Goal: Information Seeking & Learning: Compare options

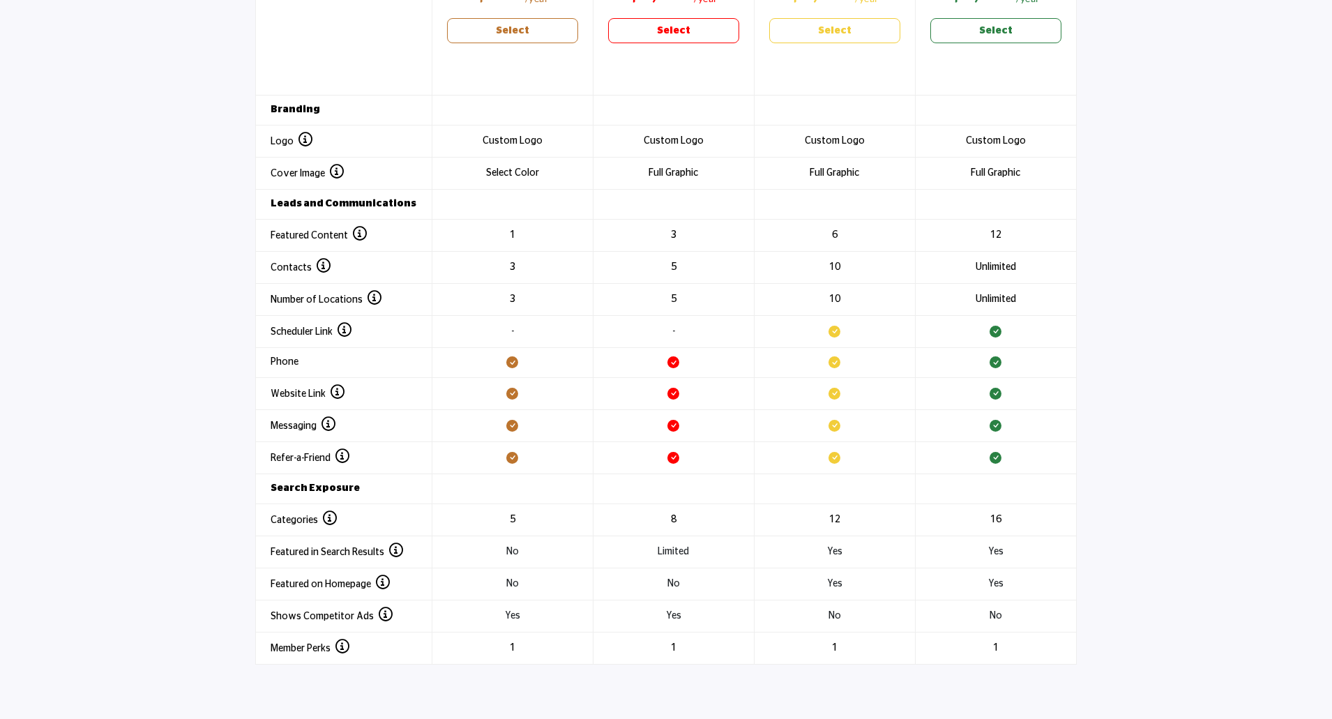
scroll to position [1604, 0]
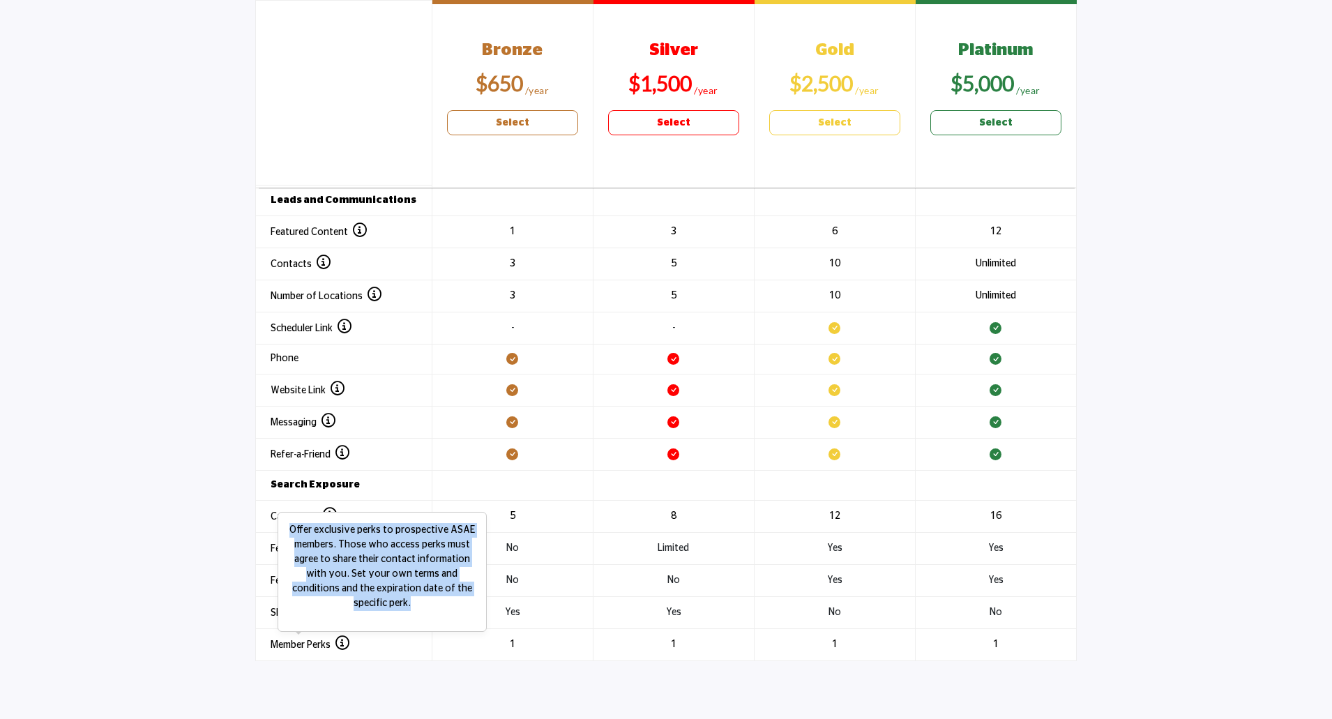
drag, startPoint x: 465, startPoint y: 595, endPoint x: 293, endPoint y: 538, distance: 181.5
click at [293, 538] on p "Offer exclusive perks to prospective ASAE members. Those who access perks must …" at bounding box center [382, 567] width 194 height 88
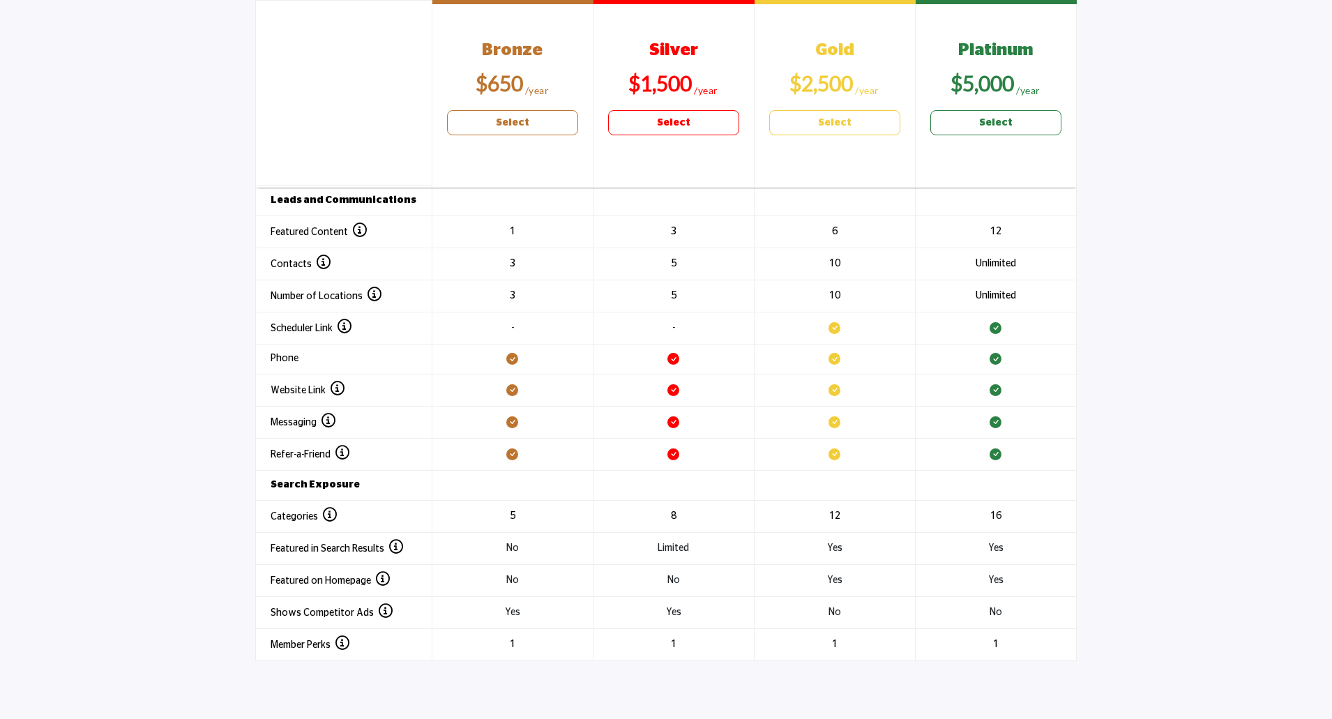
copy p "Offer exclusive perks to prospective ASAE members. Those who access perks must …"
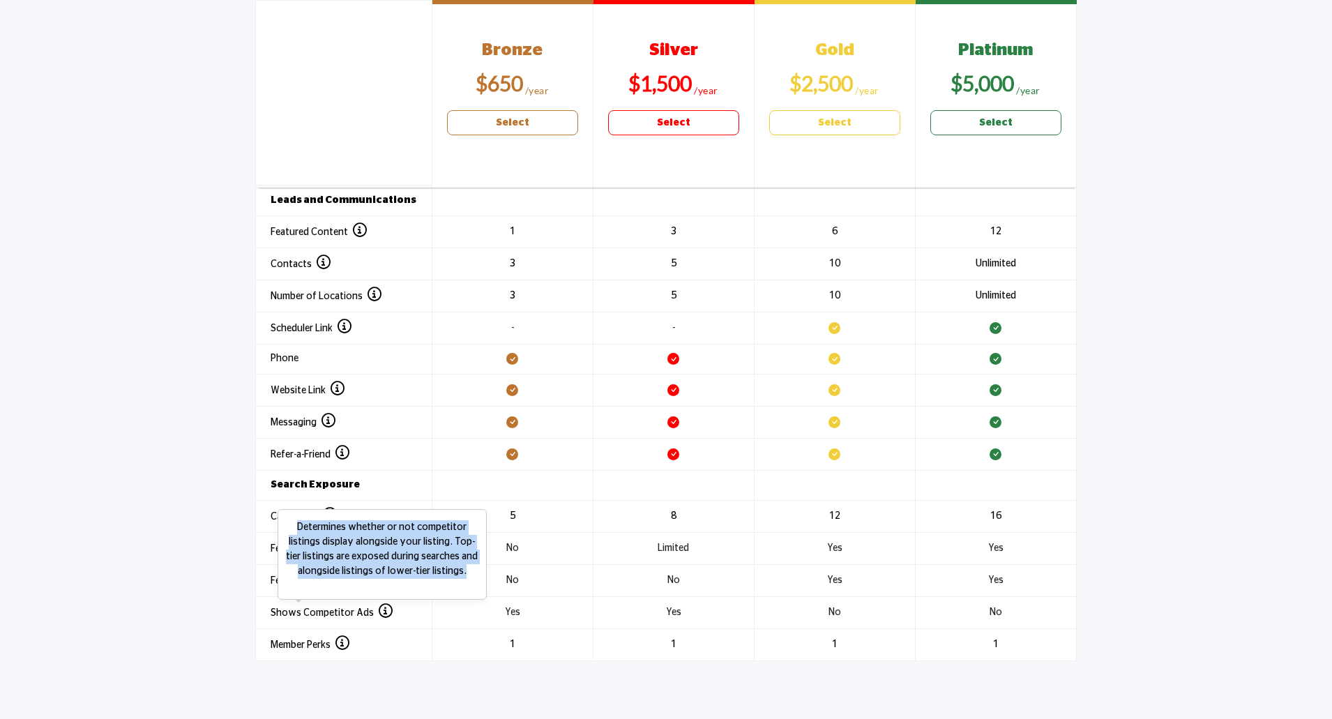
drag, startPoint x: 464, startPoint y: 561, endPoint x: 301, endPoint y: 523, distance: 167.6
click at [301, 523] on p "Determines whether or not competitor listings display alongside your listing. T…" at bounding box center [382, 549] width 194 height 59
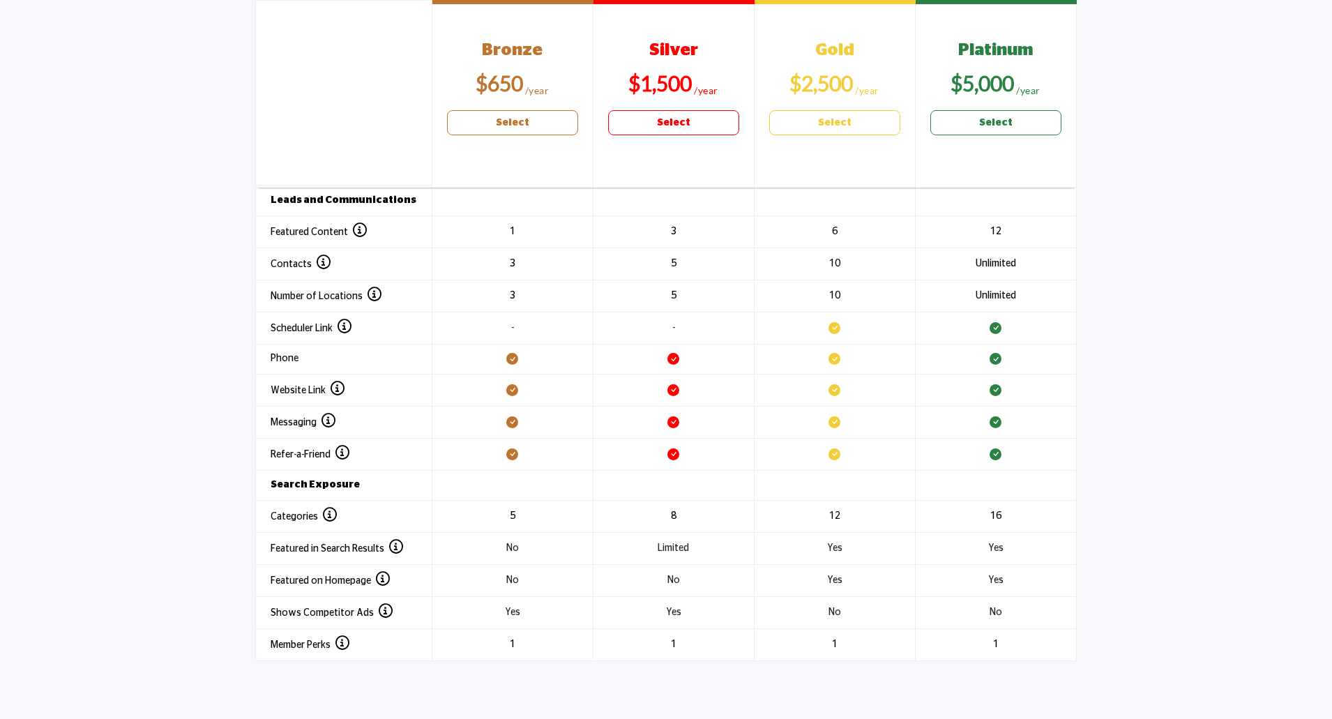
copy p "Determines whether or not competitor listings display alongside your listing. T…"
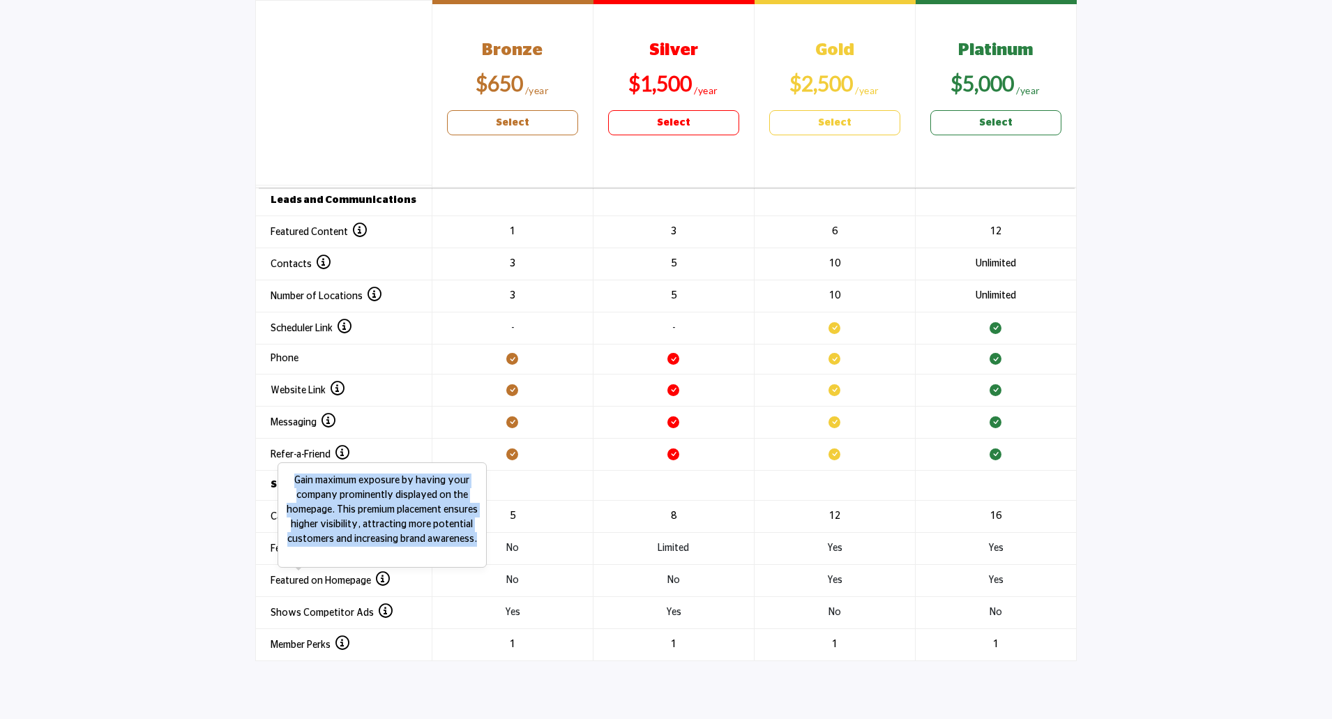
drag, startPoint x: 479, startPoint y: 529, endPoint x: 296, endPoint y: 473, distance: 191.2
click at [296, 473] on span "Gain maximum exposure by having your company prominently displayed on the homep…" at bounding box center [382, 514] width 209 height 105
copy p "Gain maximum exposure by having your company prominently displayed on the homep…"
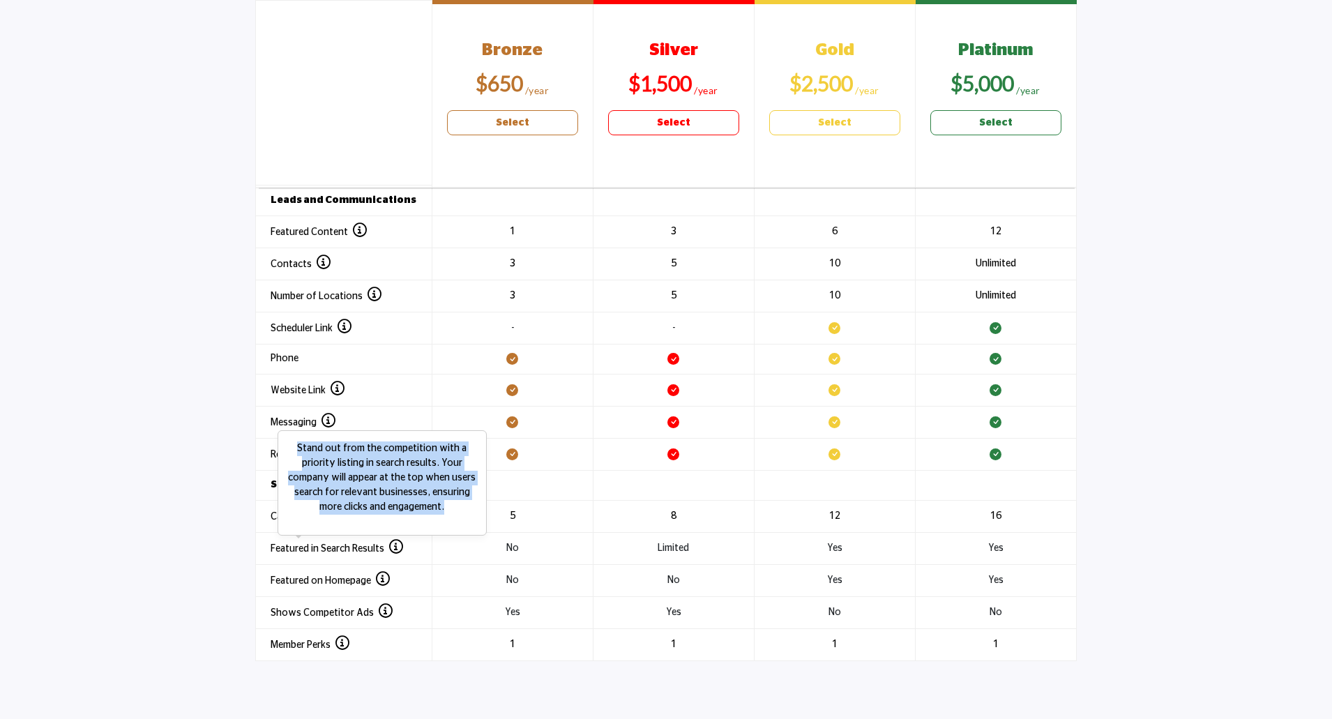
drag, startPoint x: 447, startPoint y: 499, endPoint x: 301, endPoint y: 442, distance: 156.6
click at [301, 442] on p "Stand out from the competition with a priority listing in search results. Your …" at bounding box center [382, 477] width 194 height 73
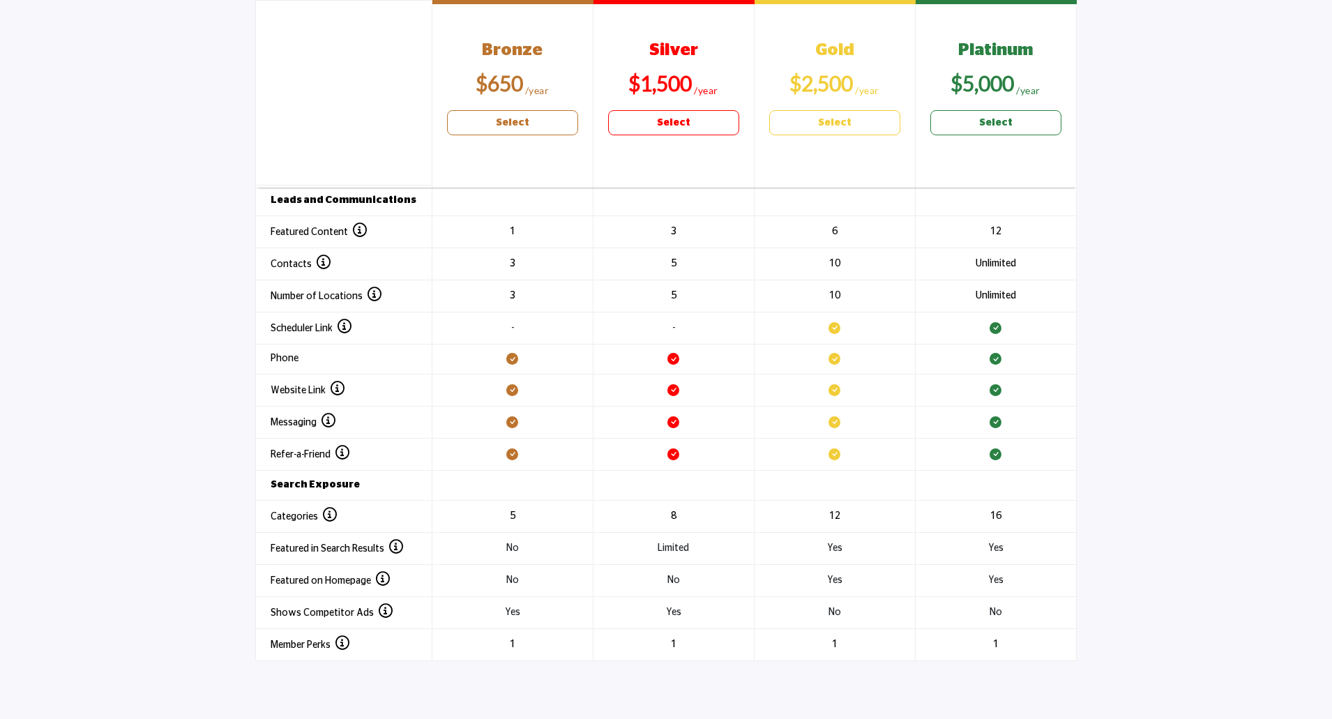
copy p "Stand out from the competition with a priority listing in search results. Your …"
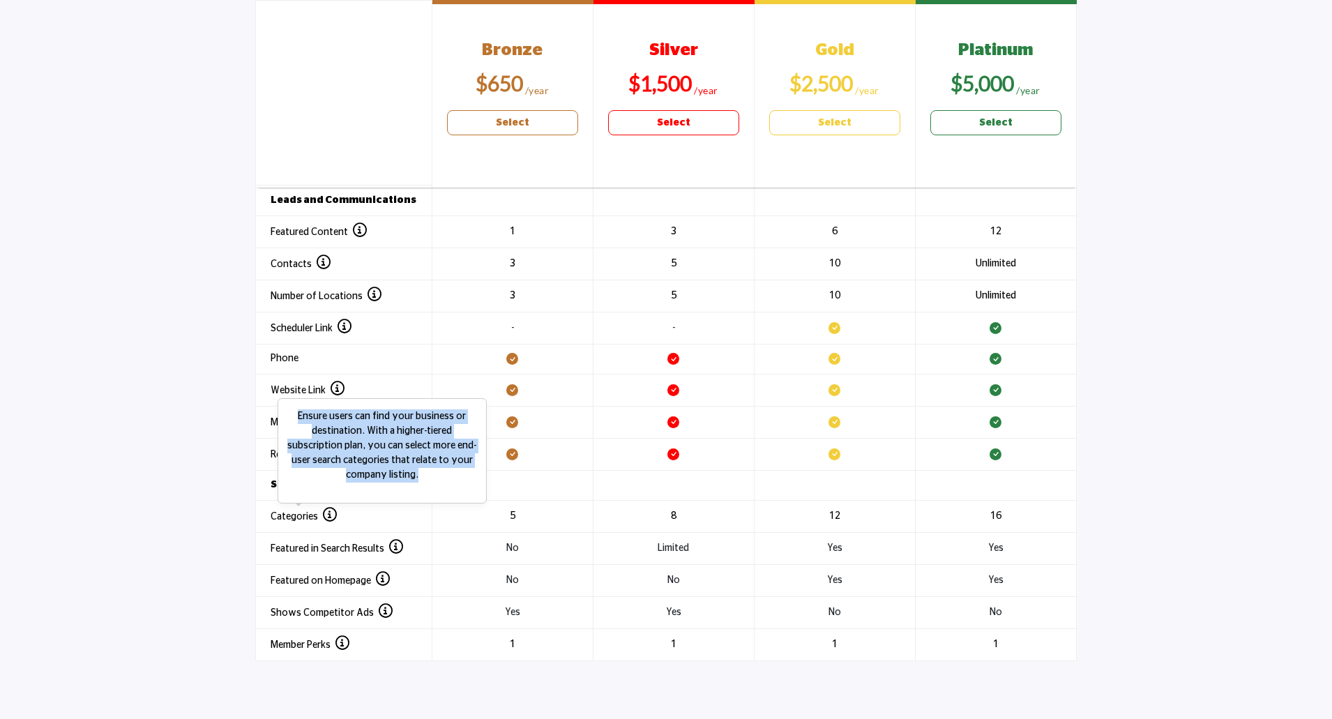
drag, startPoint x: 400, startPoint y: 467, endPoint x: 301, endPoint y: 412, distance: 113.3
click at [301, 412] on p "Ensure users can find your business or destination. With a higher-tiered subscr…" at bounding box center [382, 445] width 194 height 73
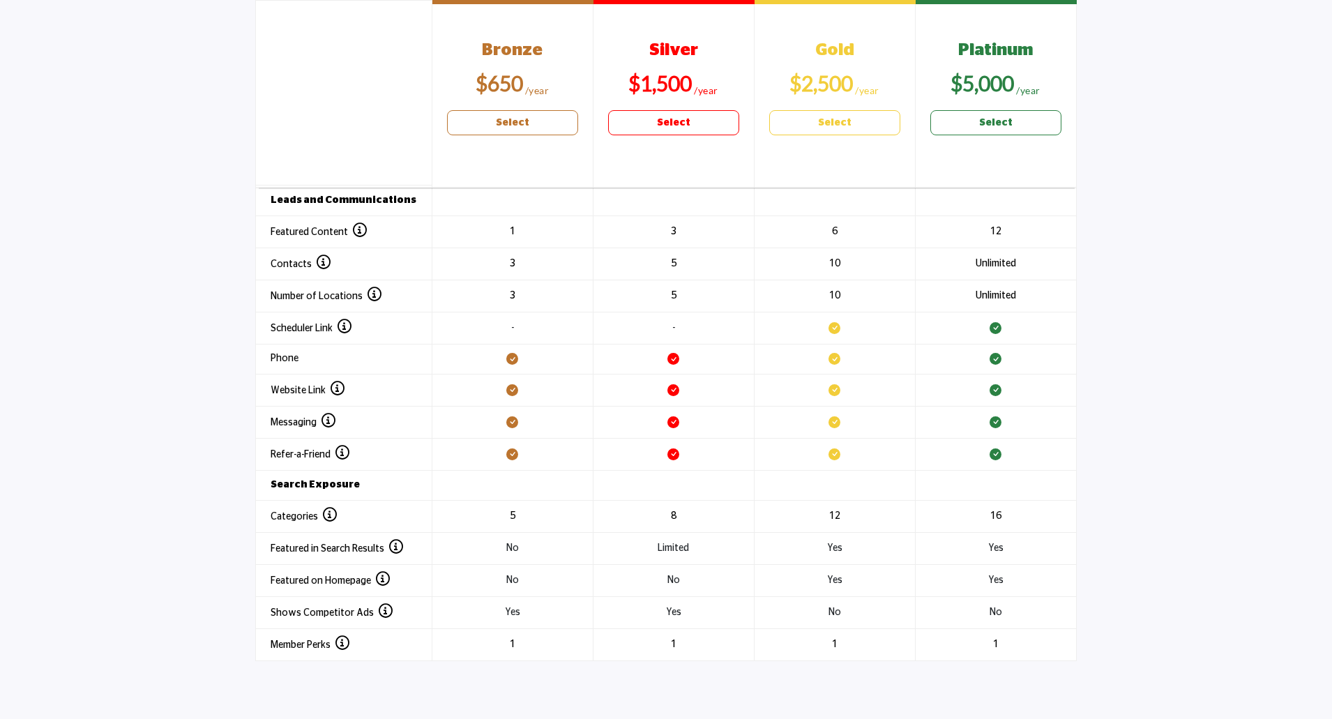
copy p "Ensure users can find your business or destination. With a higher-tiered subscr…"
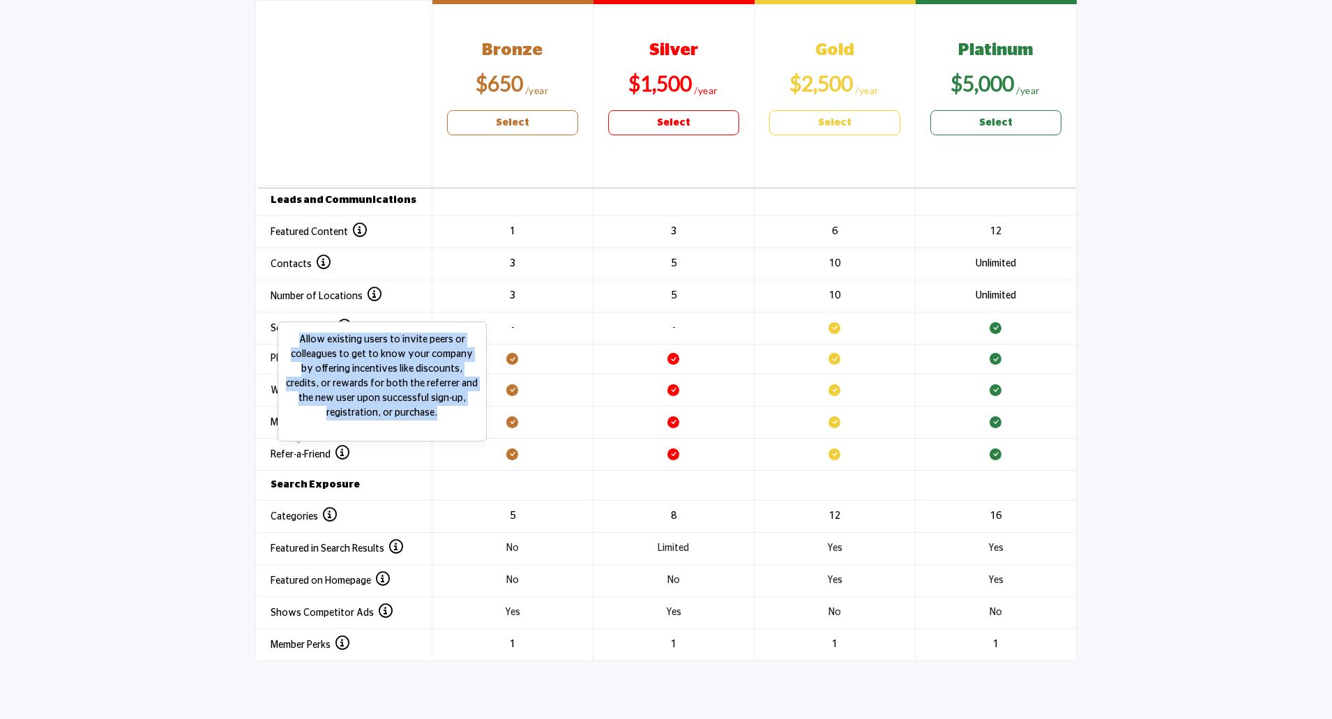
drag, startPoint x: 406, startPoint y: 405, endPoint x: 303, endPoint y: 334, distance: 124.8
click at [303, 334] on p "Allow existing users to invite peers or colleagues to get to know your company …" at bounding box center [382, 377] width 194 height 88
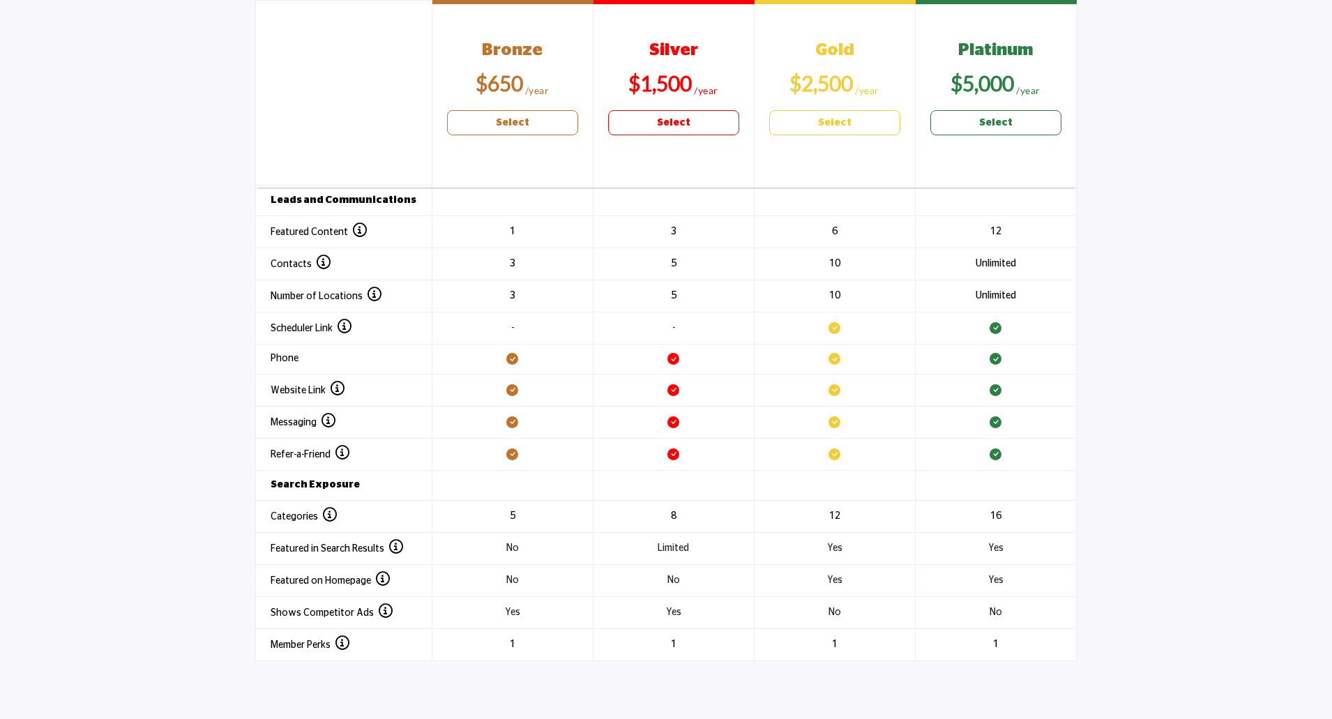
copy p "Allow existing users to invite peers or colleagues to get to know your company …"
drag, startPoint x: 399, startPoint y: 375, endPoint x: 294, endPoint y: 355, distance: 106.5
click at [294, 359] on p "Ability to direct message with interested leads." at bounding box center [382, 373] width 194 height 29
copy p "Ability to direct message with interested leads."
drag, startPoint x: 464, startPoint y: 345, endPoint x: 299, endPoint y: 331, distance: 165.9
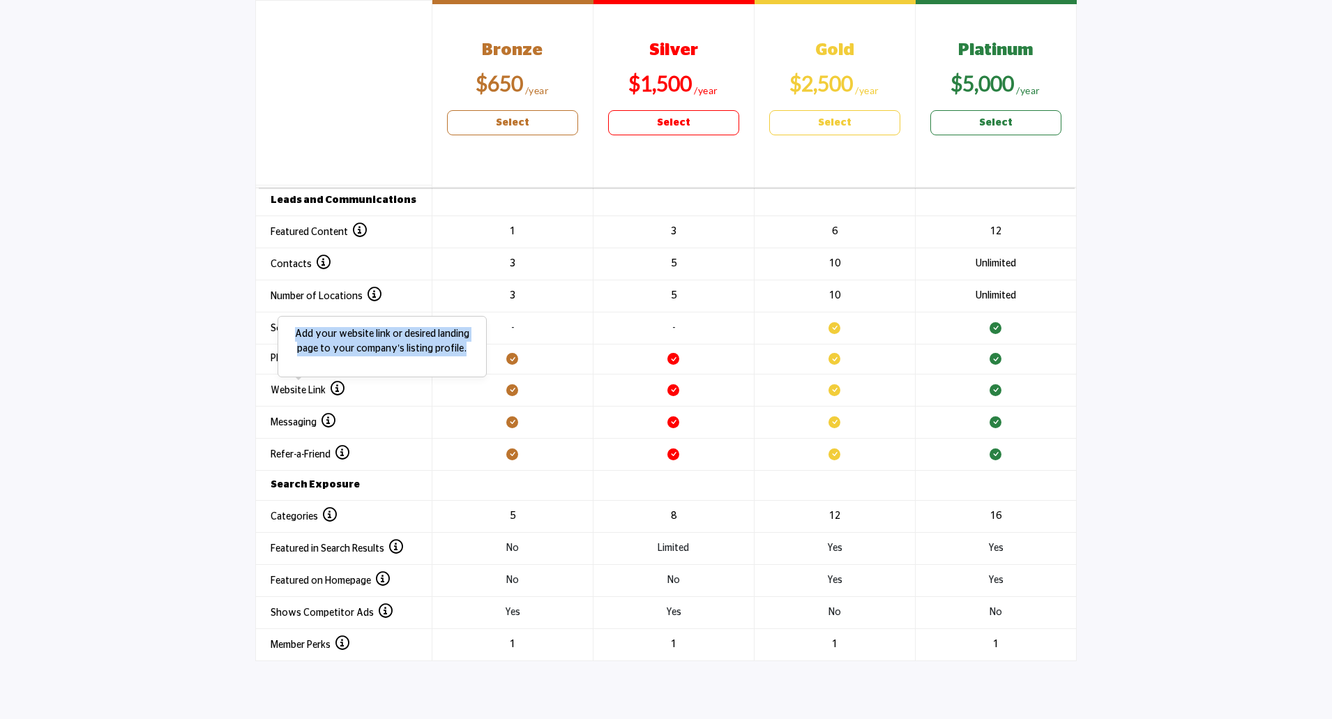
click at [299, 331] on p "Add your website link or desired landing page to your company's listing profile." at bounding box center [382, 341] width 194 height 29
copy p "Add your website link or desired landing page to your company's listing profile."
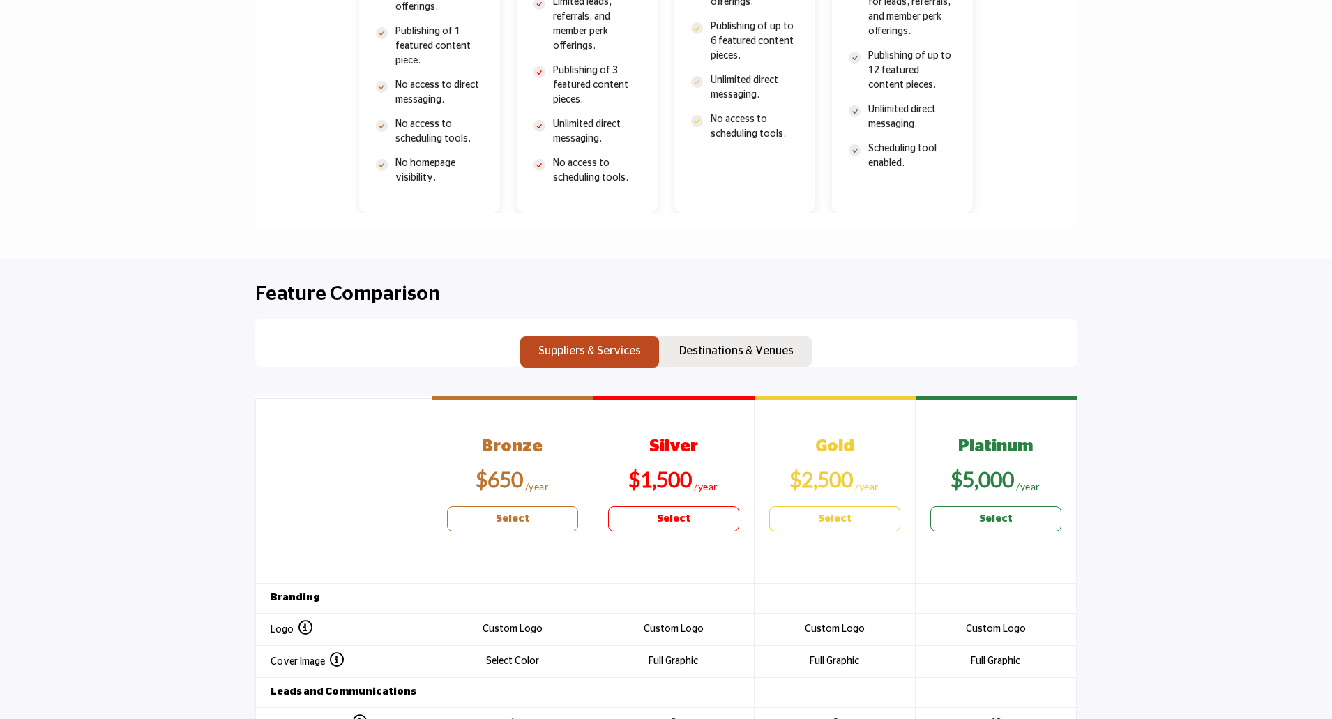
scroll to position [1116, 0]
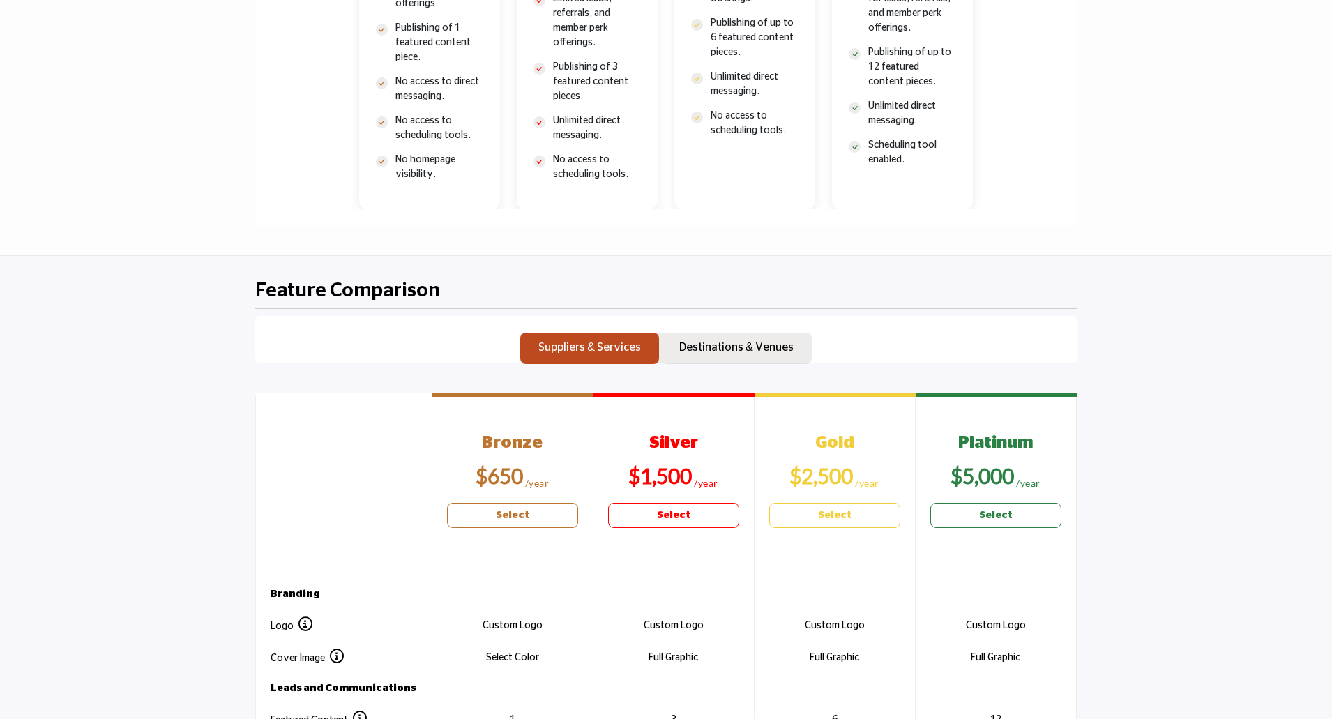
click at [769, 354] on p "Destinations & Venues" at bounding box center [736, 347] width 114 height 17
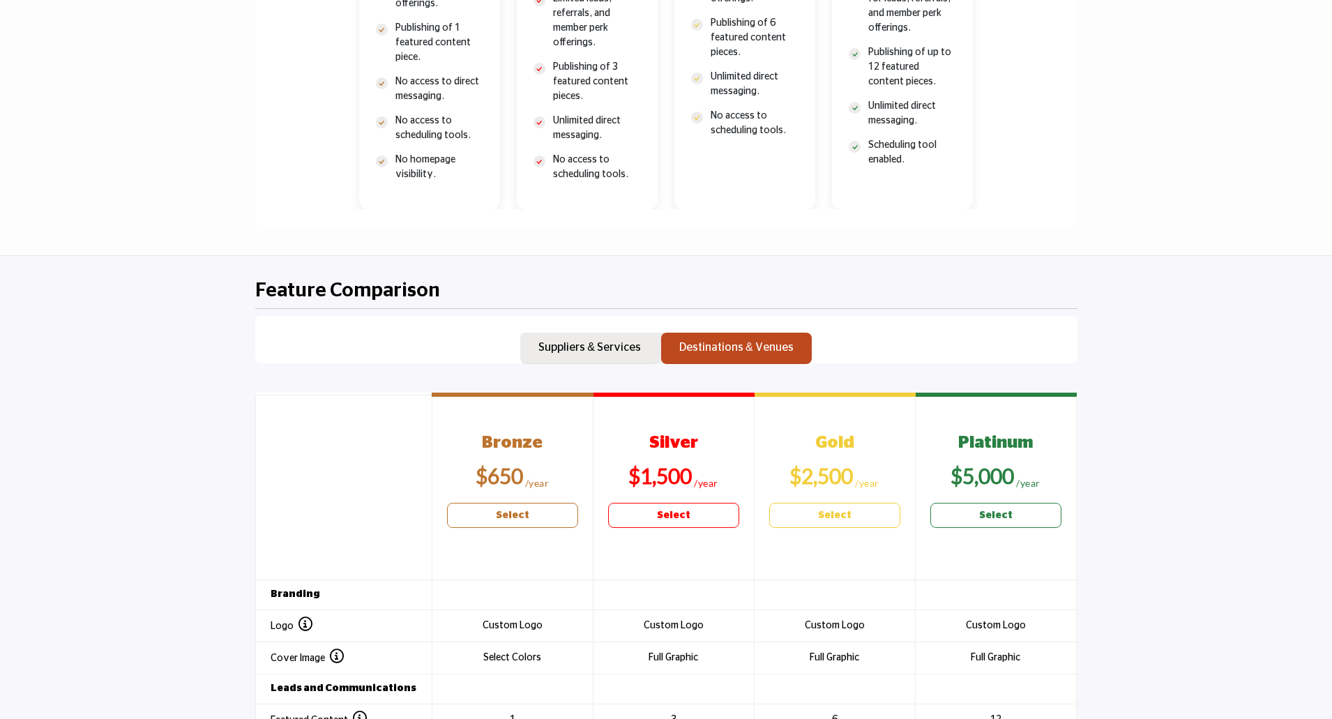
click at [612, 351] on p "Suppliers & Services" at bounding box center [589, 347] width 103 height 17
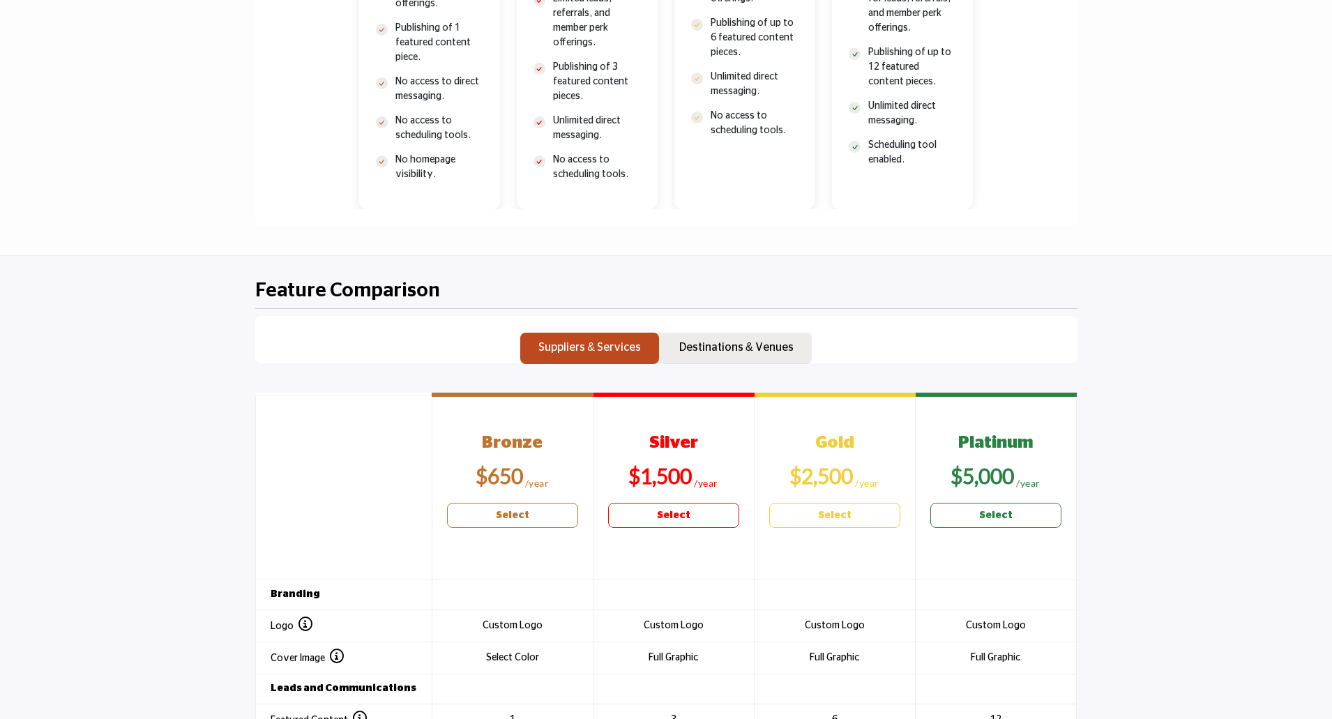
click at [675, 355] on button "Destinations & Venues" at bounding box center [736, 349] width 151 height 32
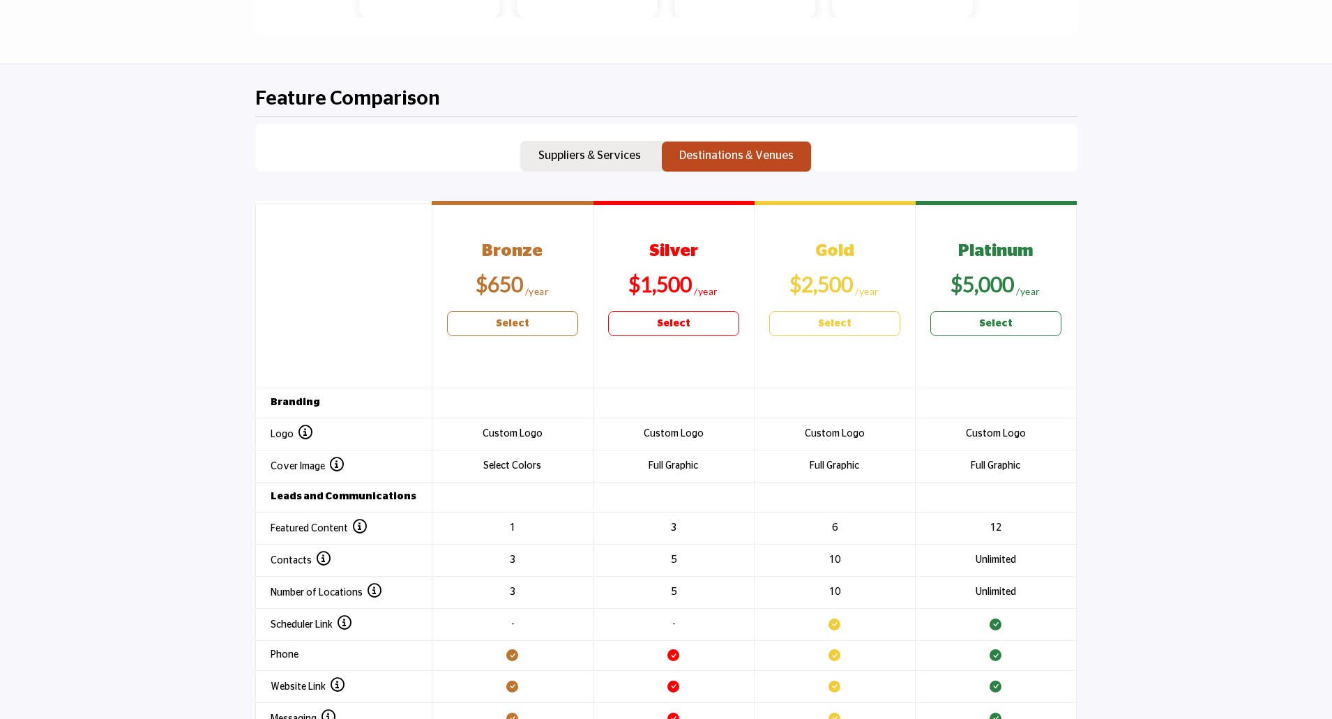
scroll to position [1255, 0]
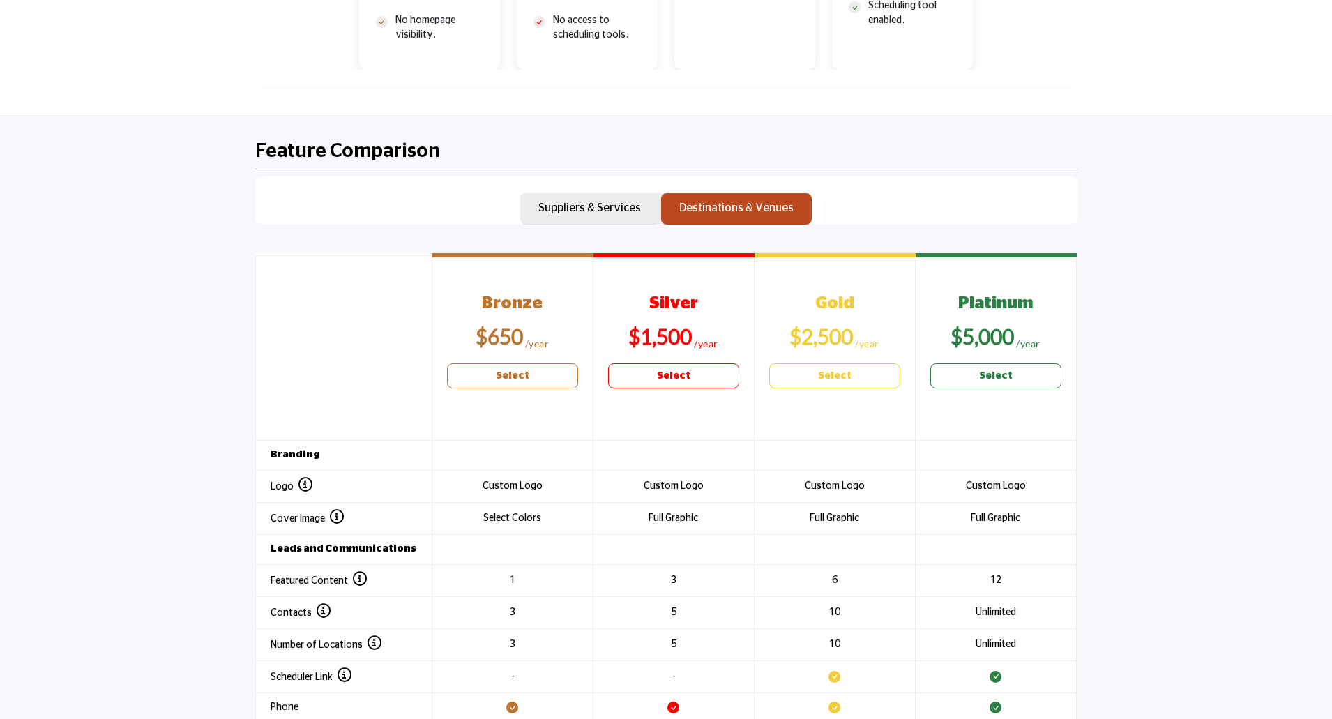
click at [589, 213] on p "Suppliers & Services" at bounding box center [589, 207] width 103 height 17
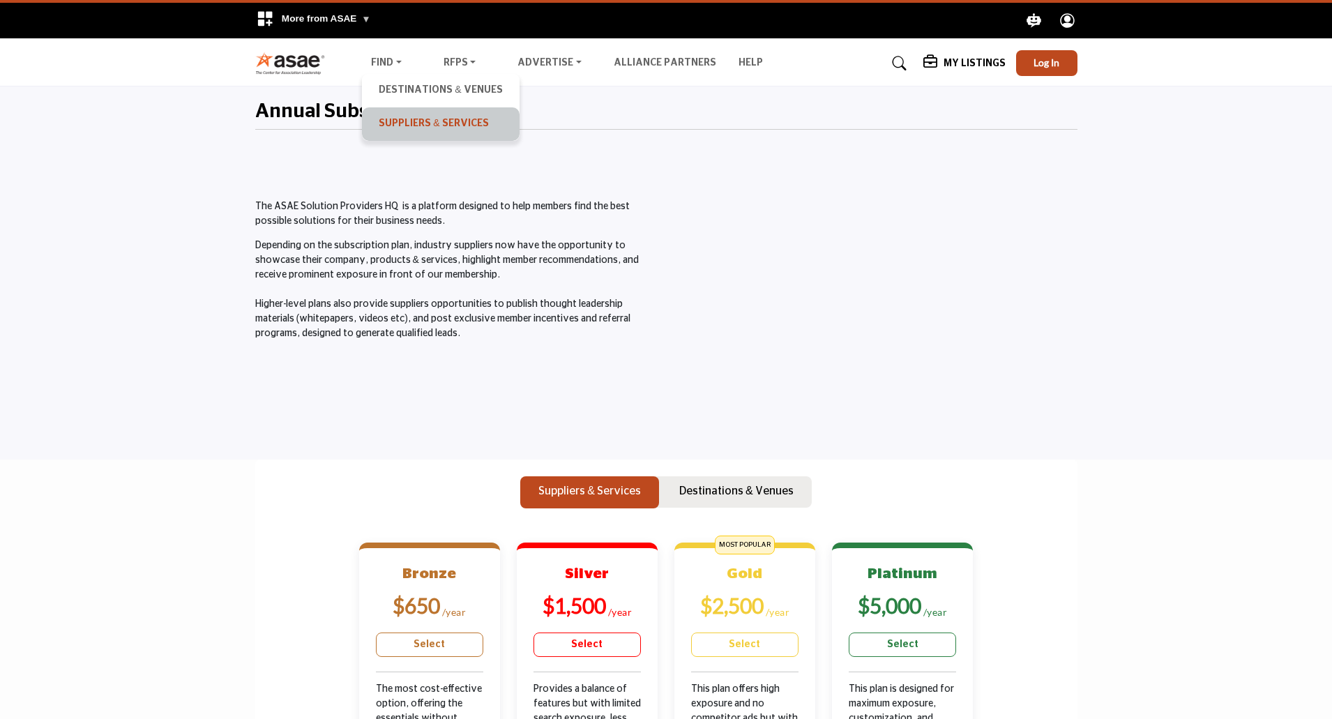
click at [415, 123] on link "Suppliers & Services" at bounding box center [440, 124] width 143 height 20
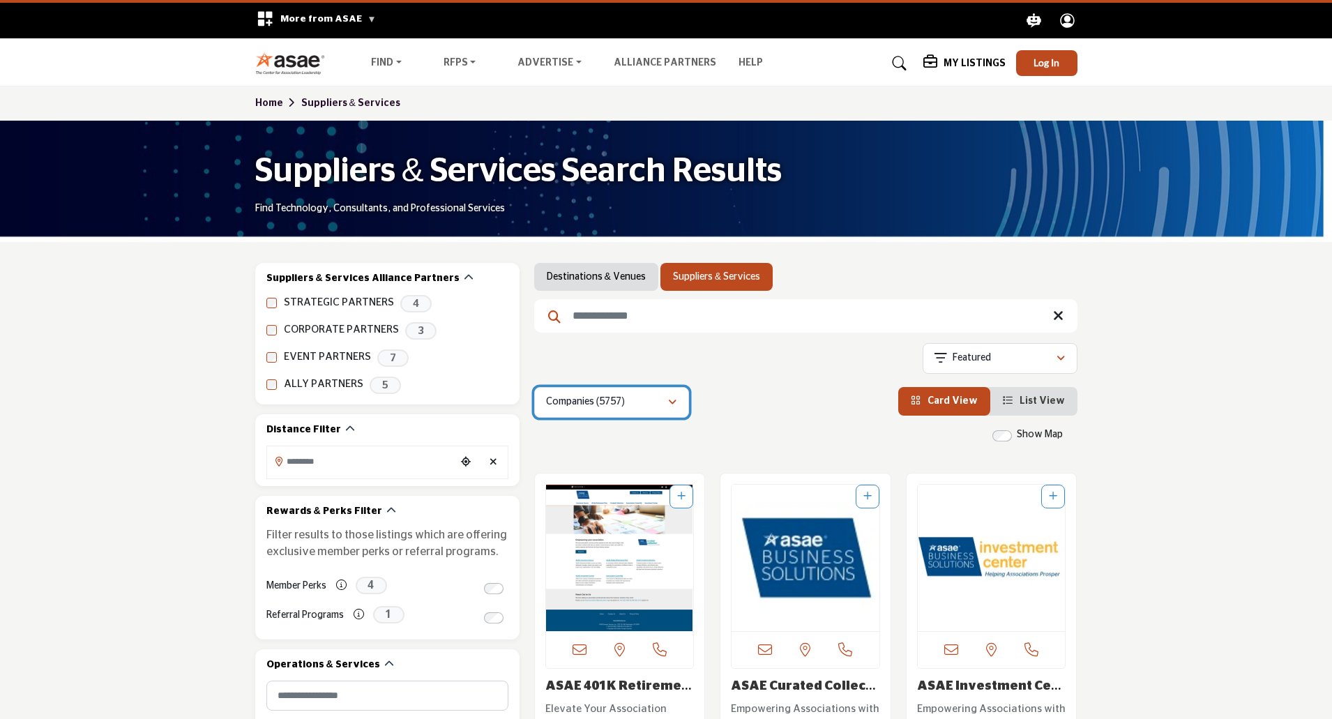
click at [680, 409] on button "Companies (5757)" at bounding box center [611, 402] width 155 height 31
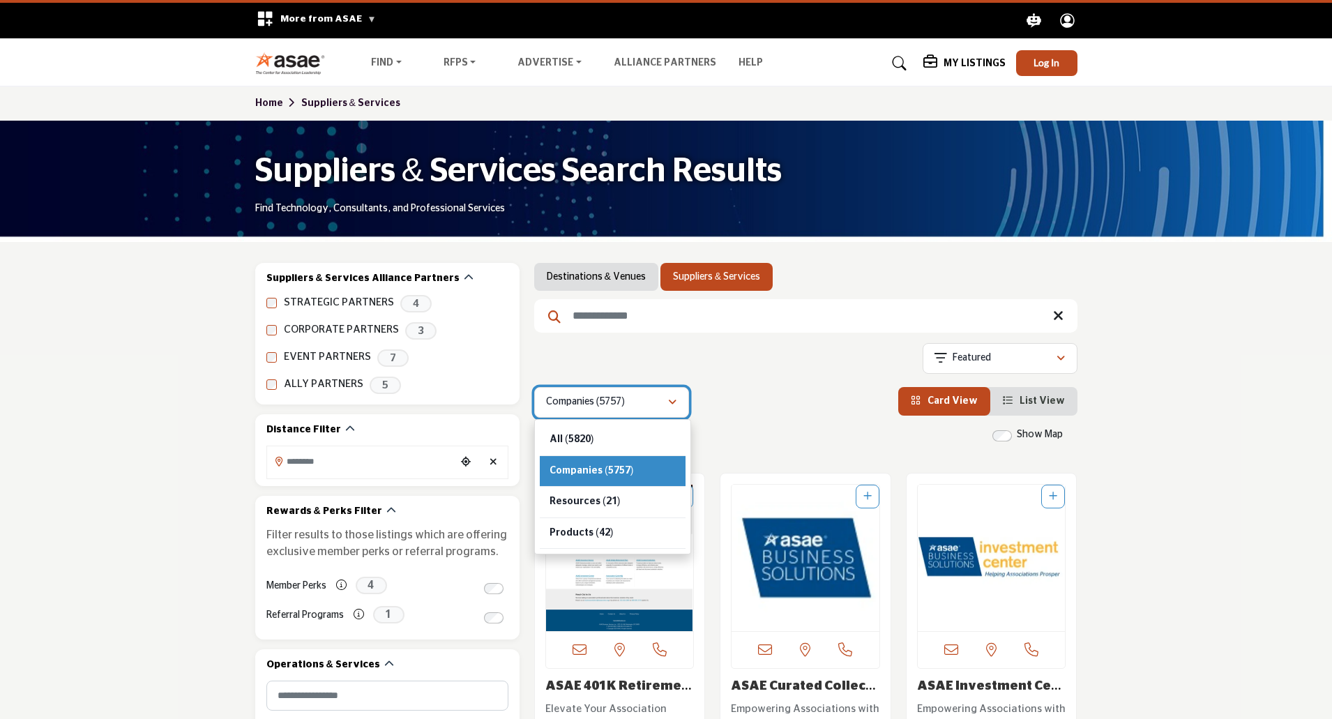
click at [680, 409] on button "Companies (5757)" at bounding box center [611, 402] width 155 height 31
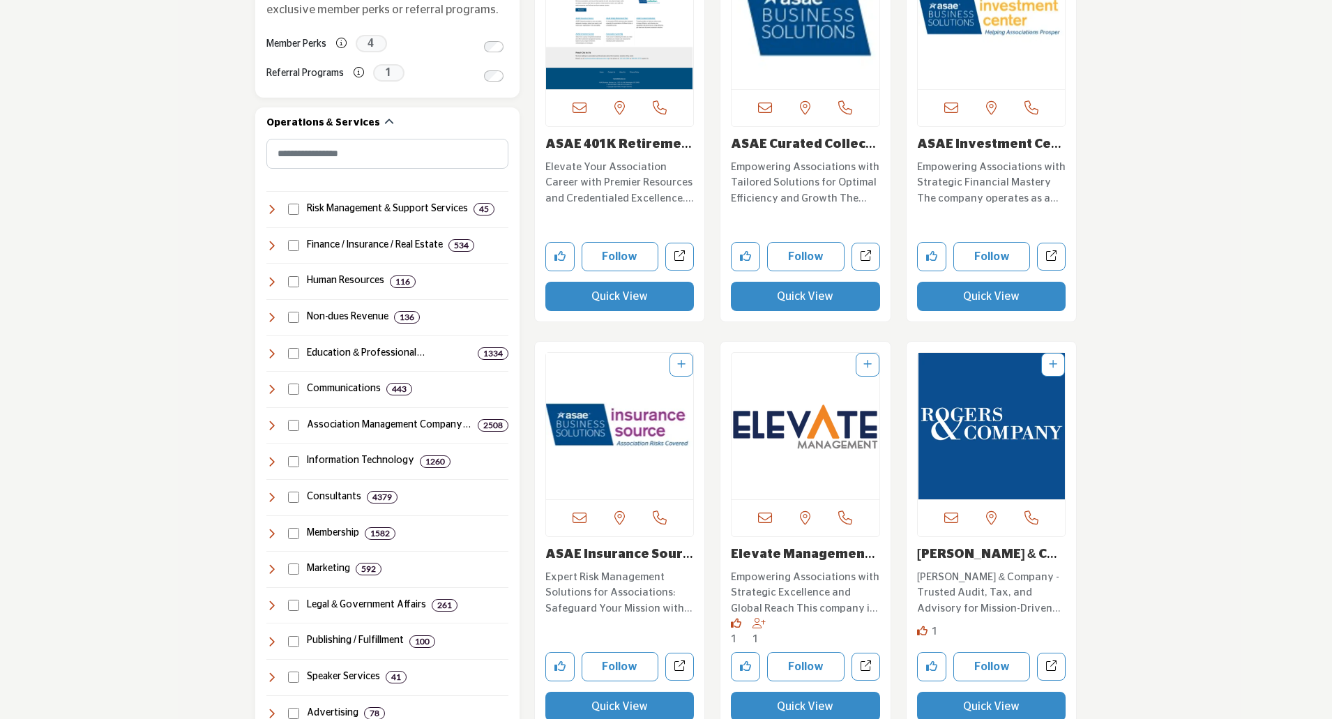
scroll to position [488, 0]
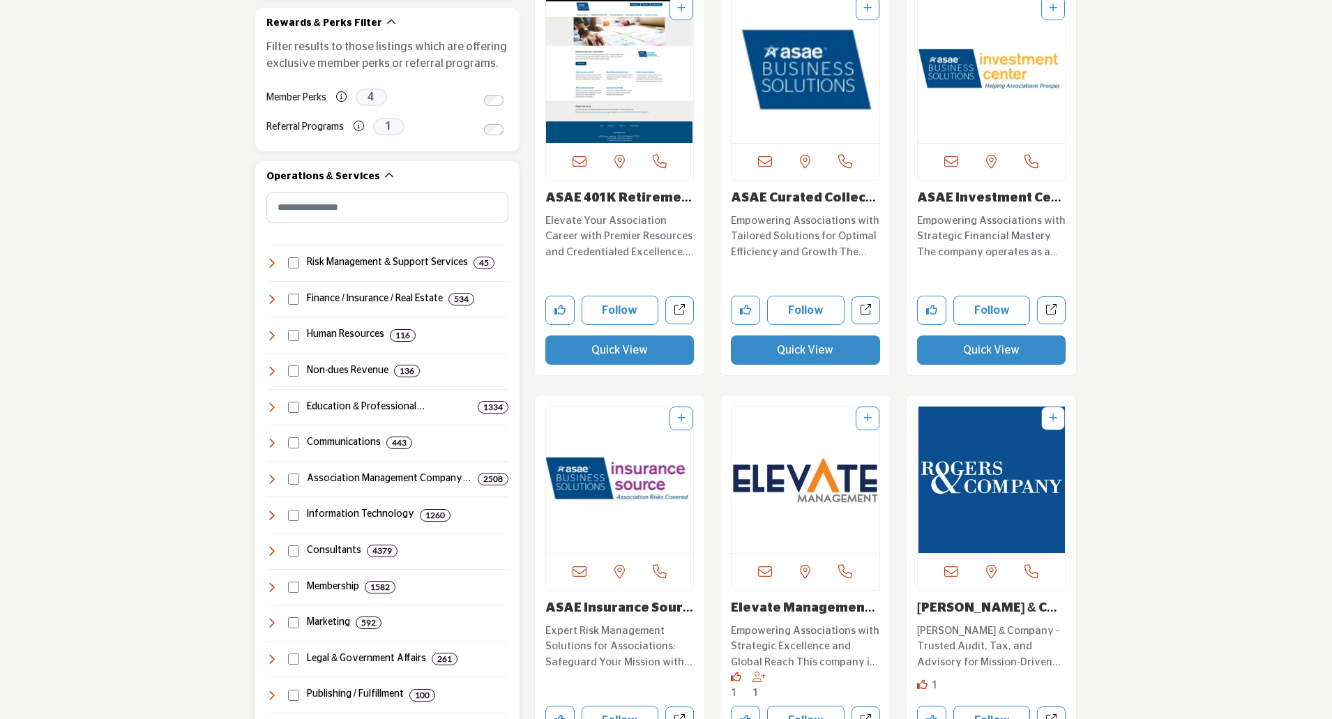
click at [400, 298] on h4 "Finance / Insurance / Real Estate" at bounding box center [375, 299] width 136 height 14
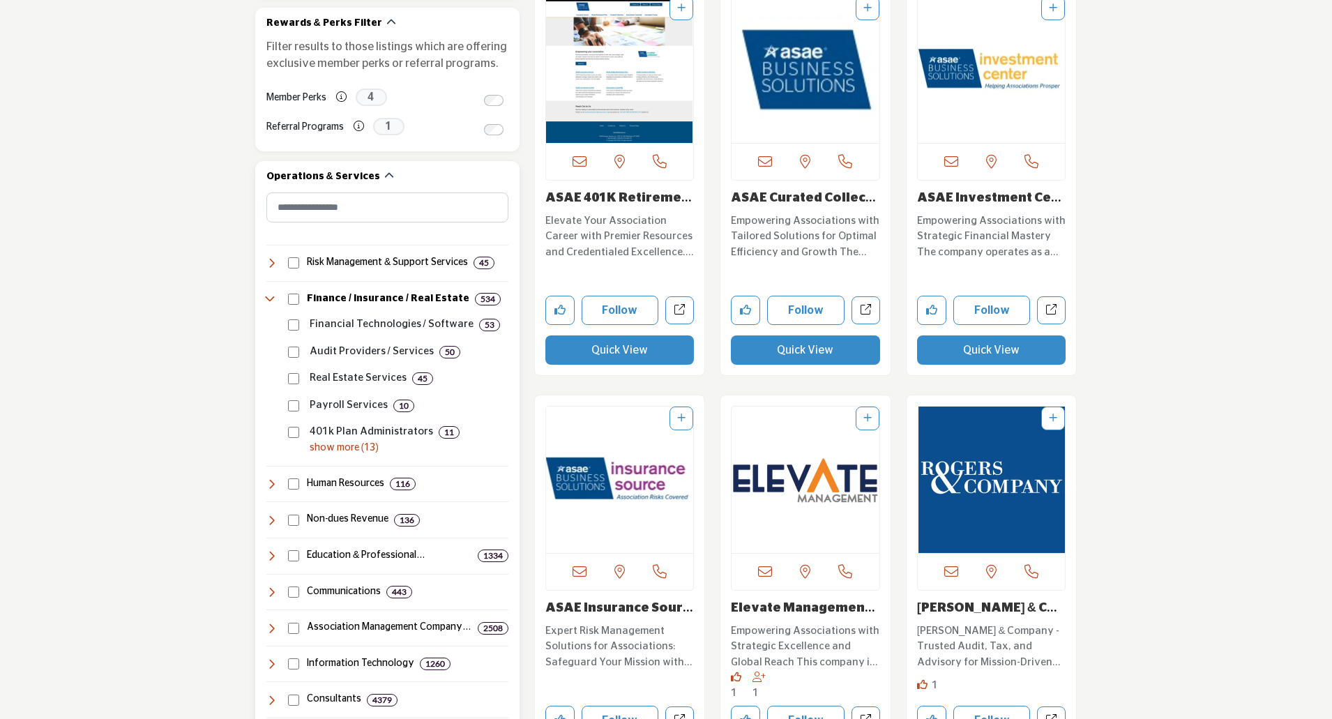
click at [335, 443] on p "show more (13)" at bounding box center [409, 448] width 199 height 15
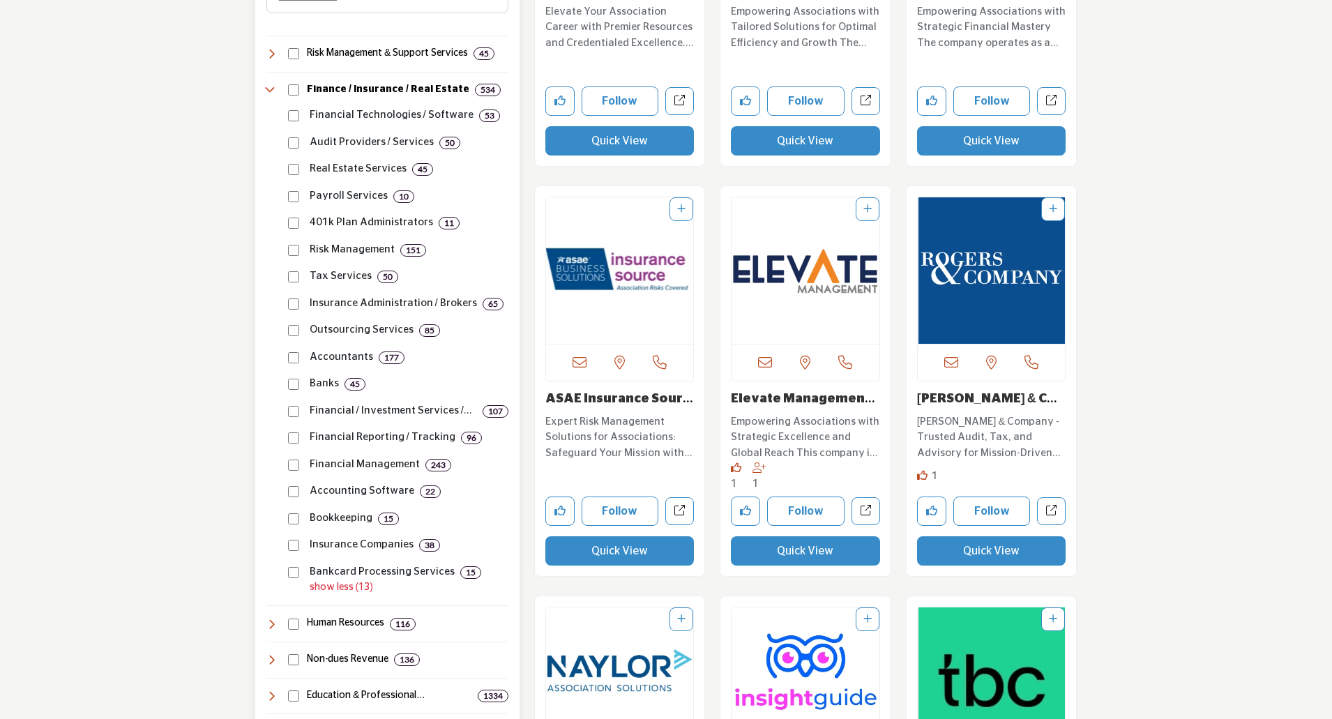
scroll to position [628, 0]
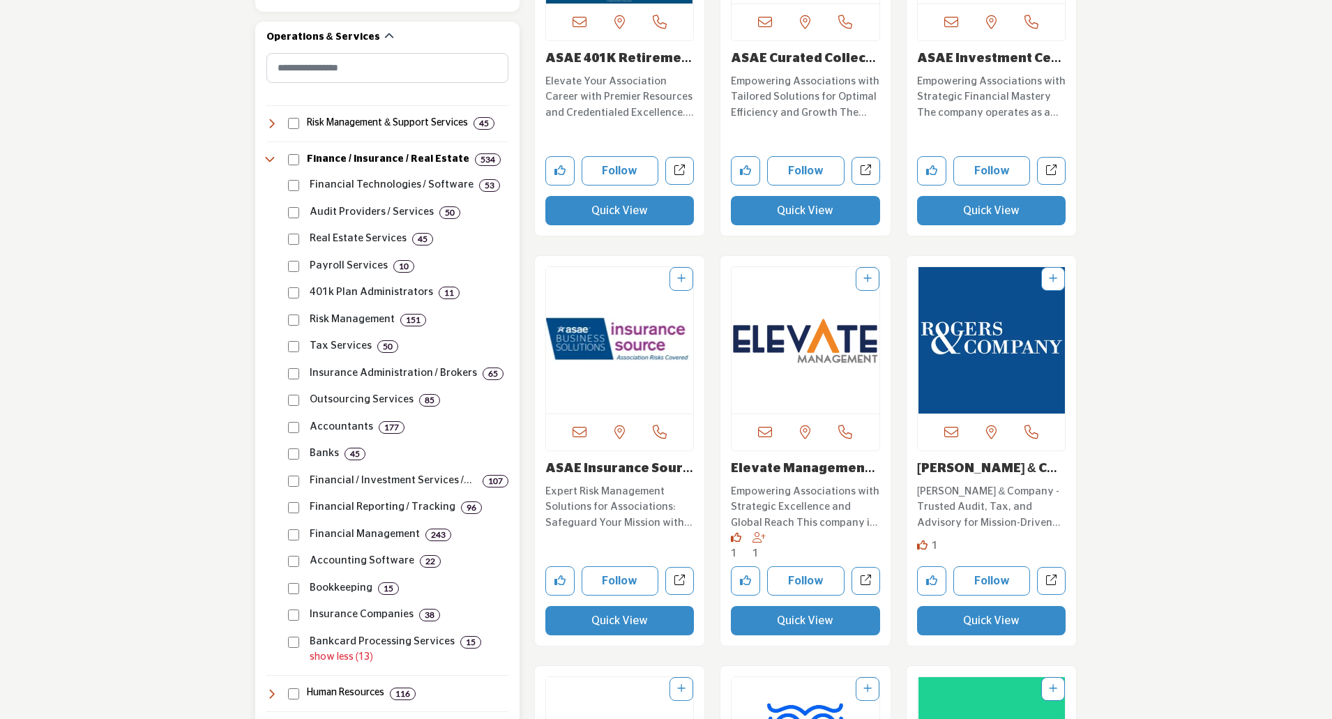
click at [436, 158] on h4 "Finance / Insurance / Real Estate" at bounding box center [388, 160] width 162 height 14
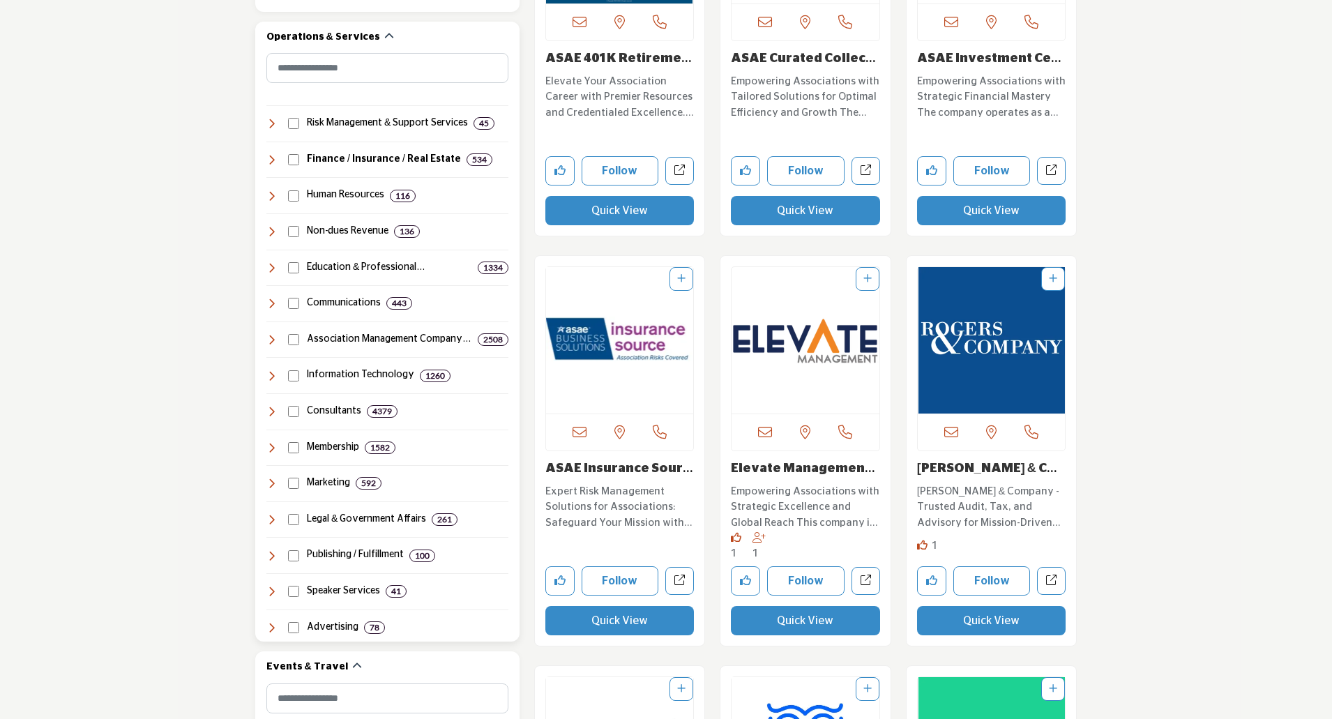
click at [472, 157] on b "534" at bounding box center [479, 160] width 15 height 10
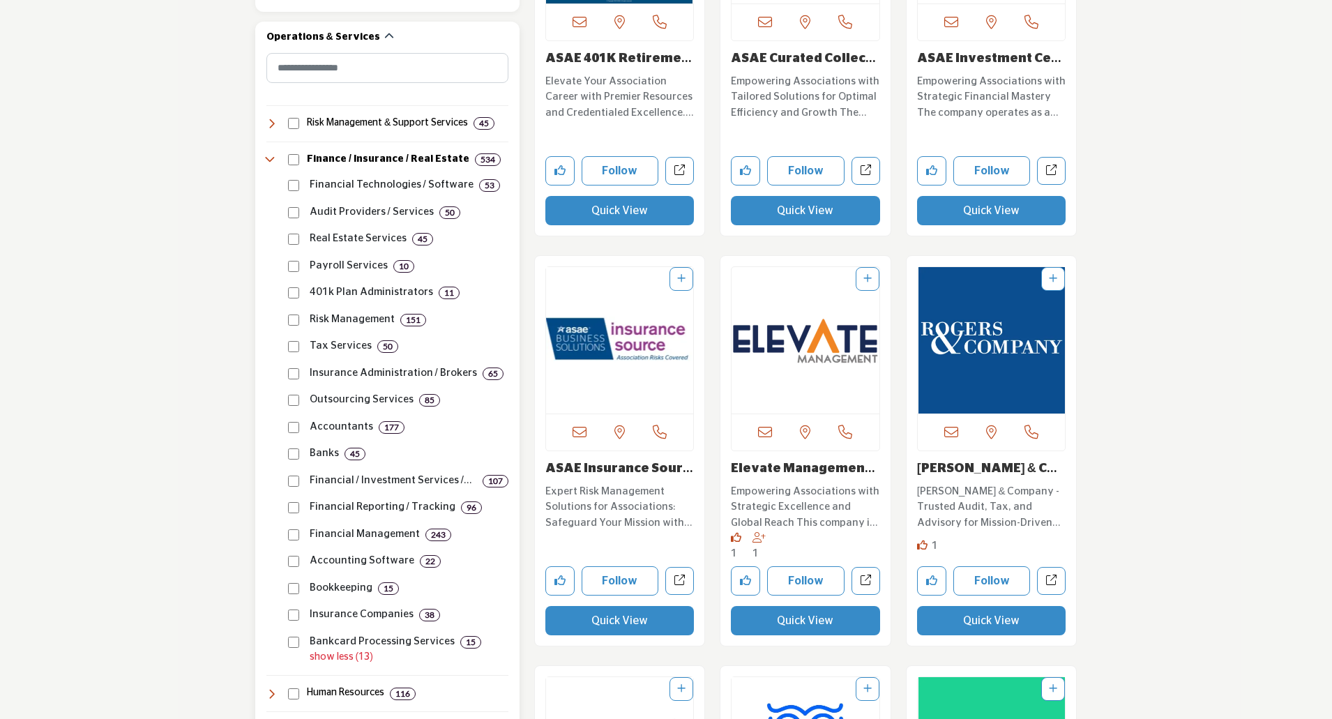
click at [433, 186] on p "Financial Technologies / Software" at bounding box center [392, 185] width 164 height 16
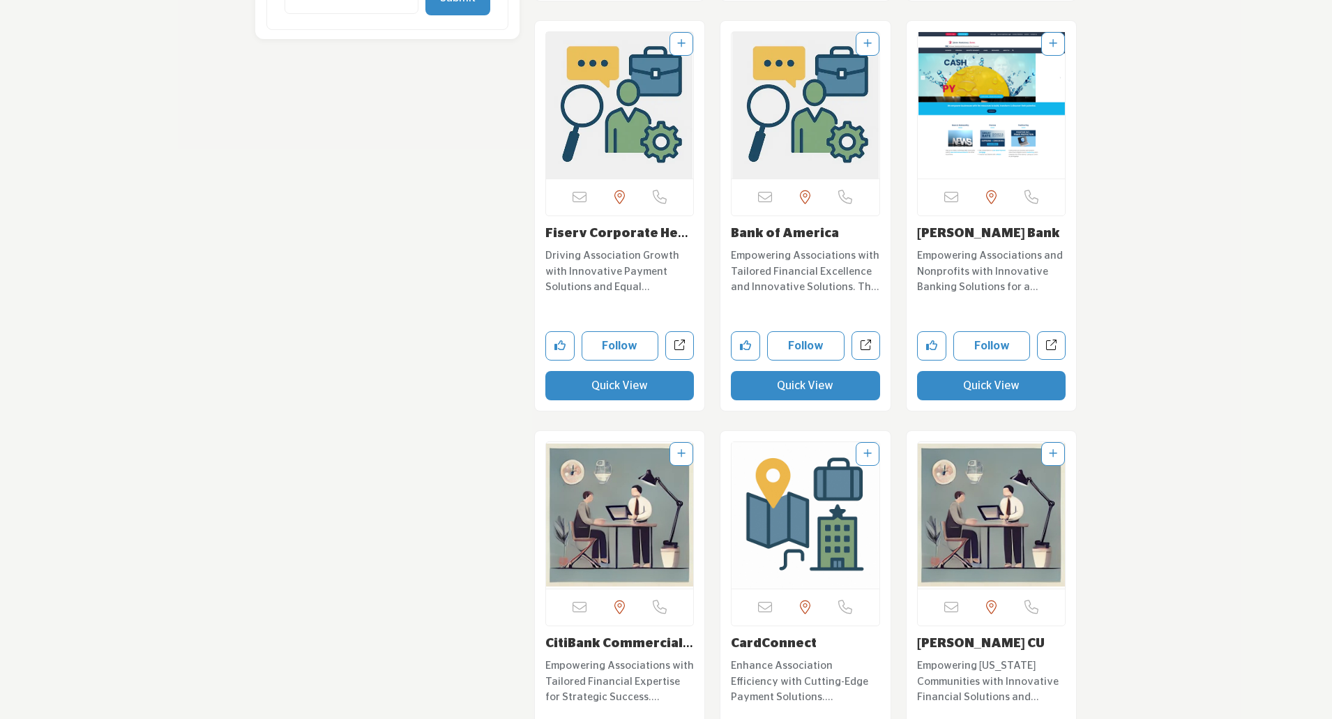
scroll to position [1875, 0]
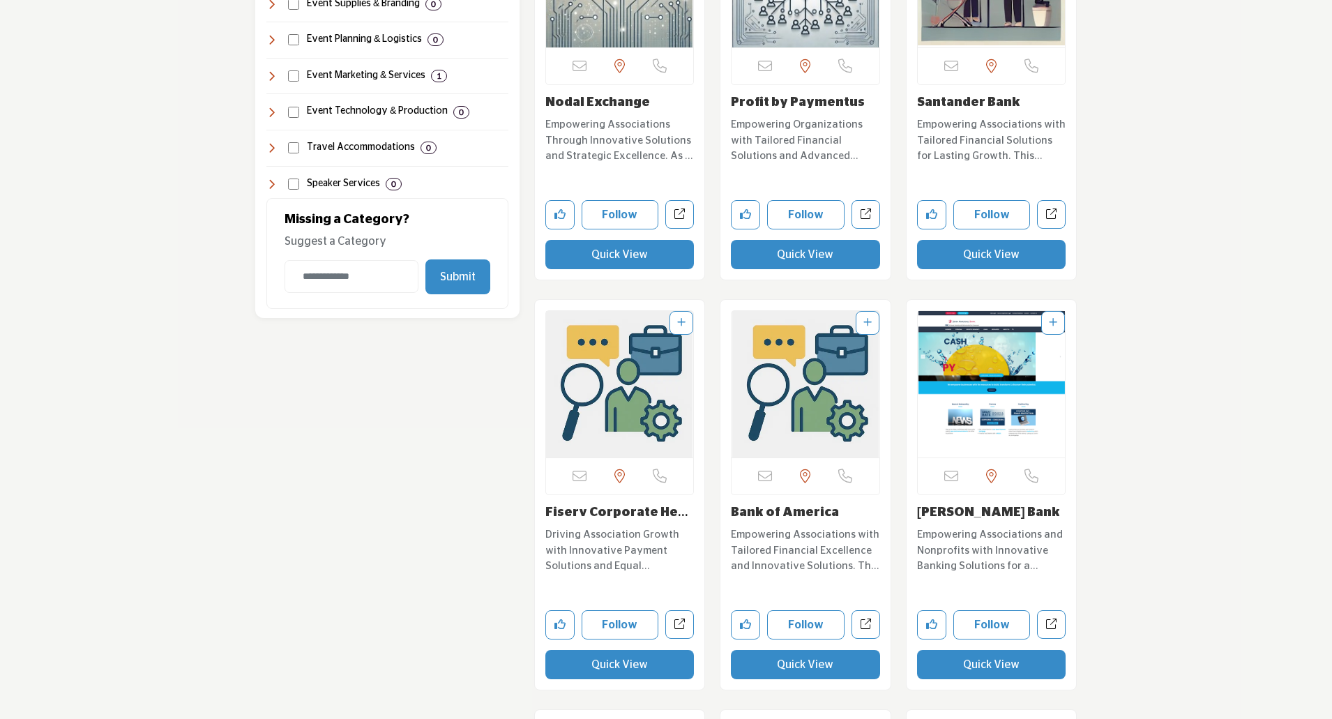
click at [780, 514] on link "Bank of America" at bounding box center [785, 512] width 108 height 13
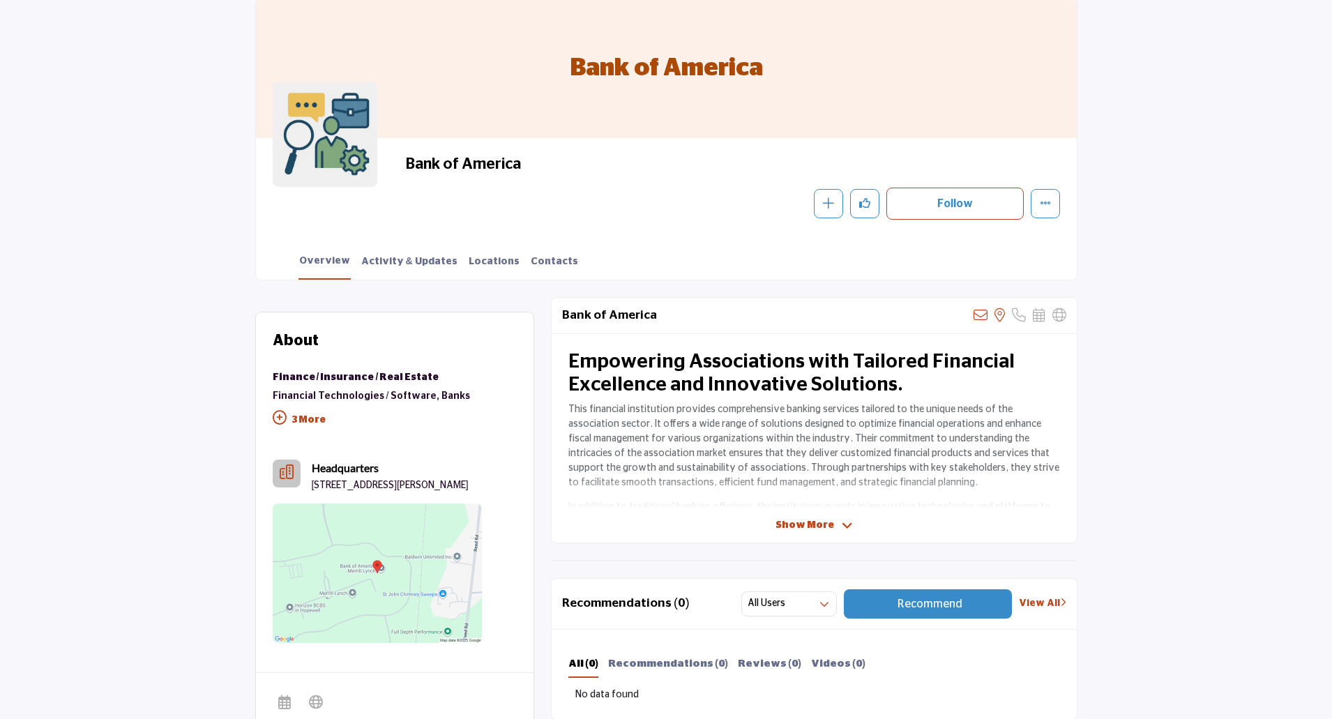
scroll to position [139, 0]
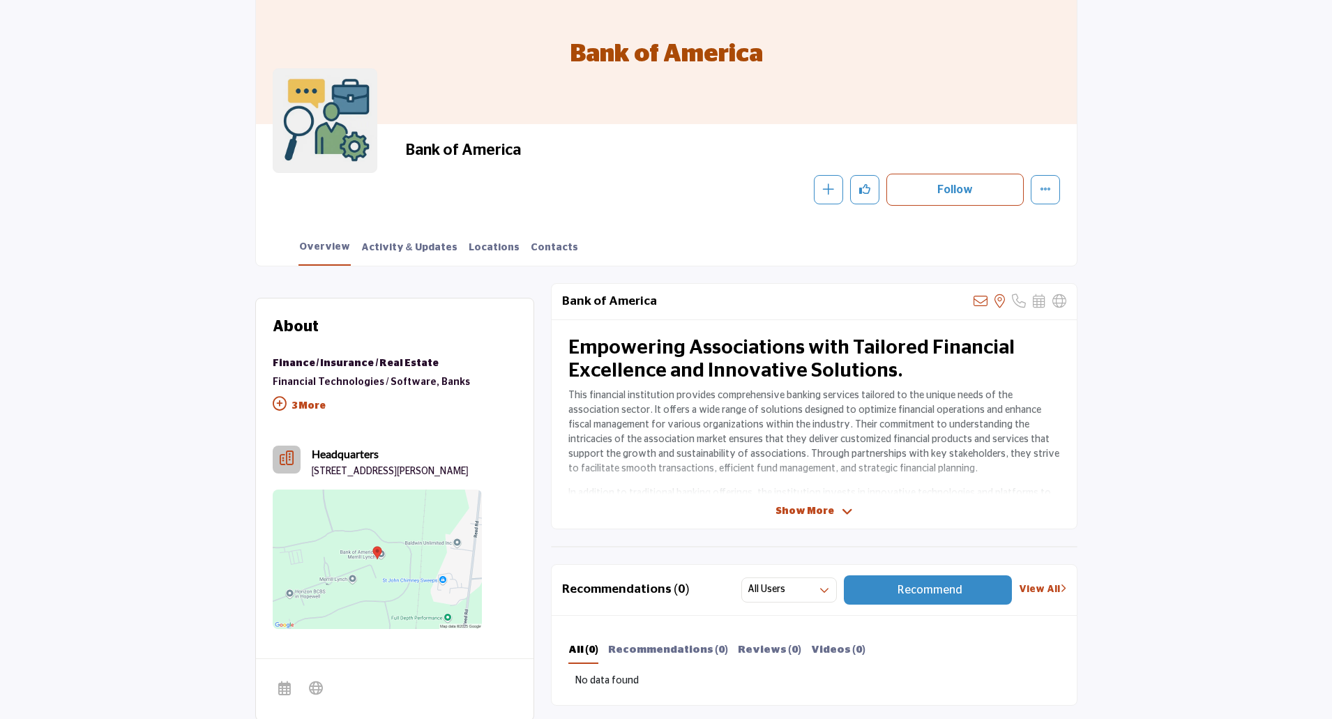
click at [301, 406] on p "3 More" at bounding box center [372, 407] width 198 height 31
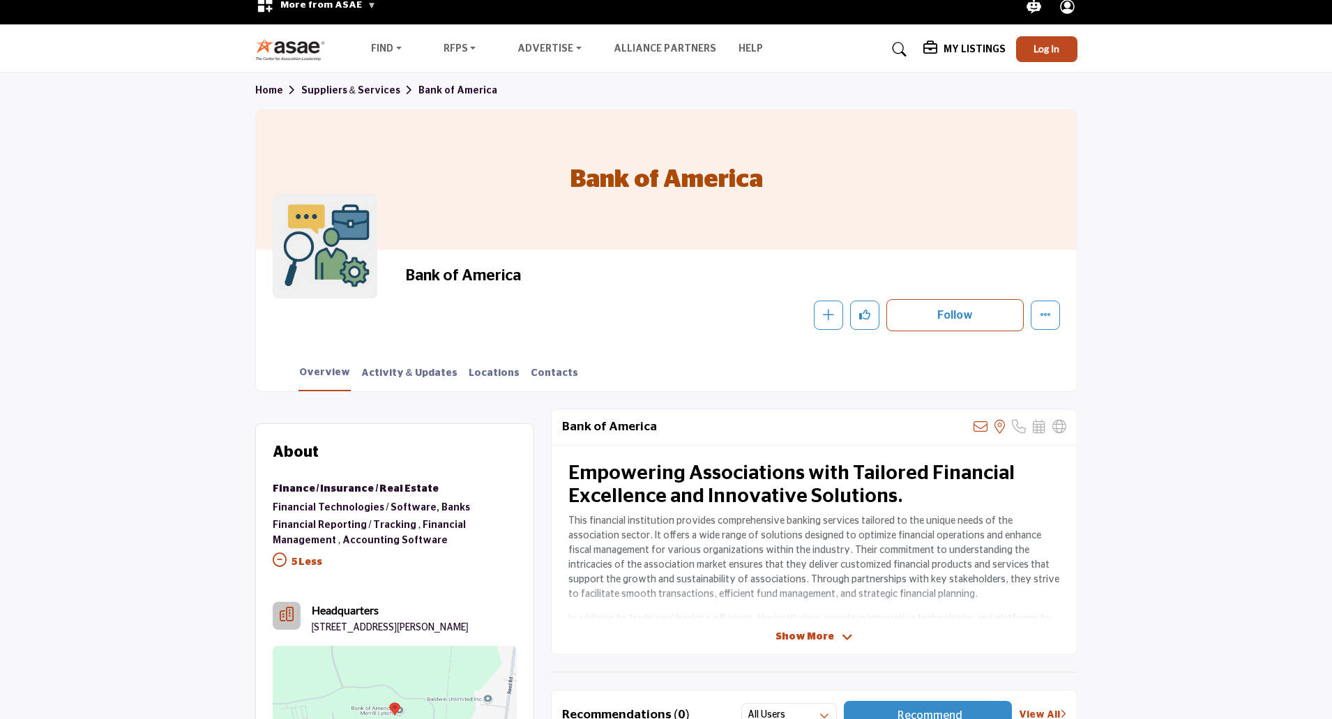
scroll to position [0, 0]
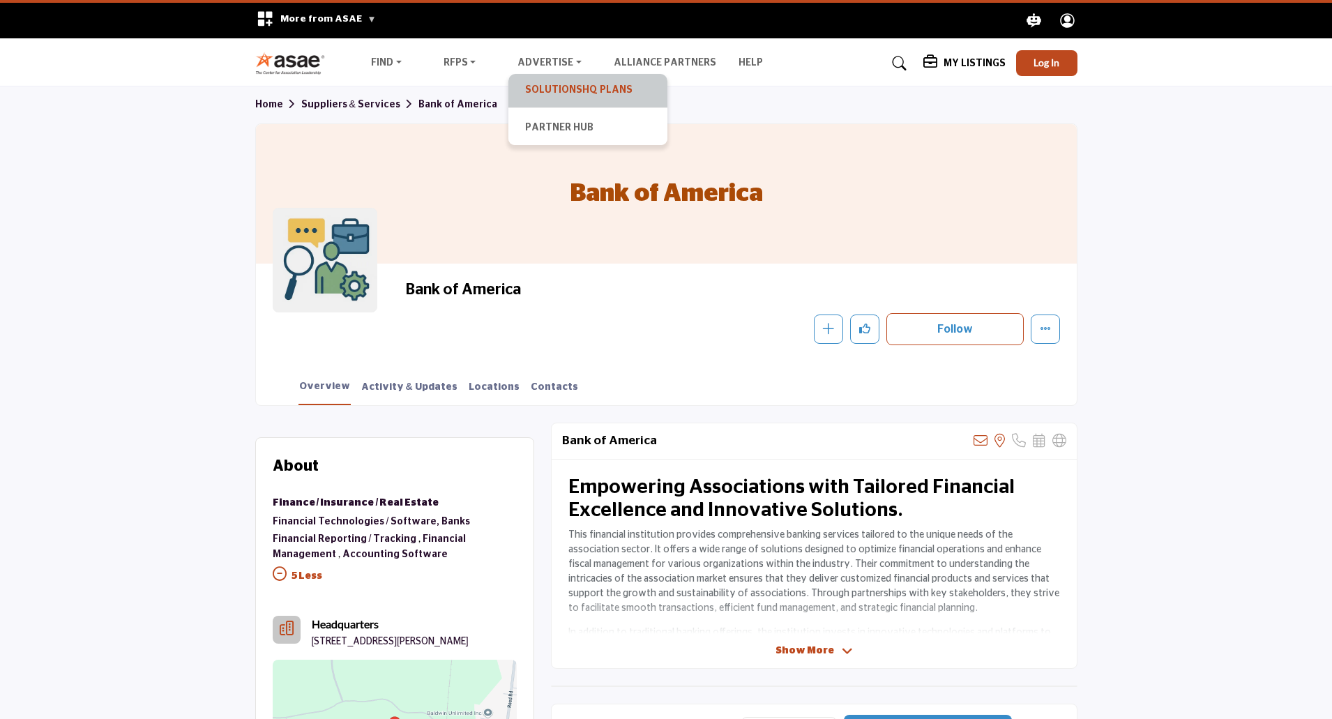
click at [558, 89] on link "SolutionsHQ Plans" at bounding box center [587, 91] width 145 height 20
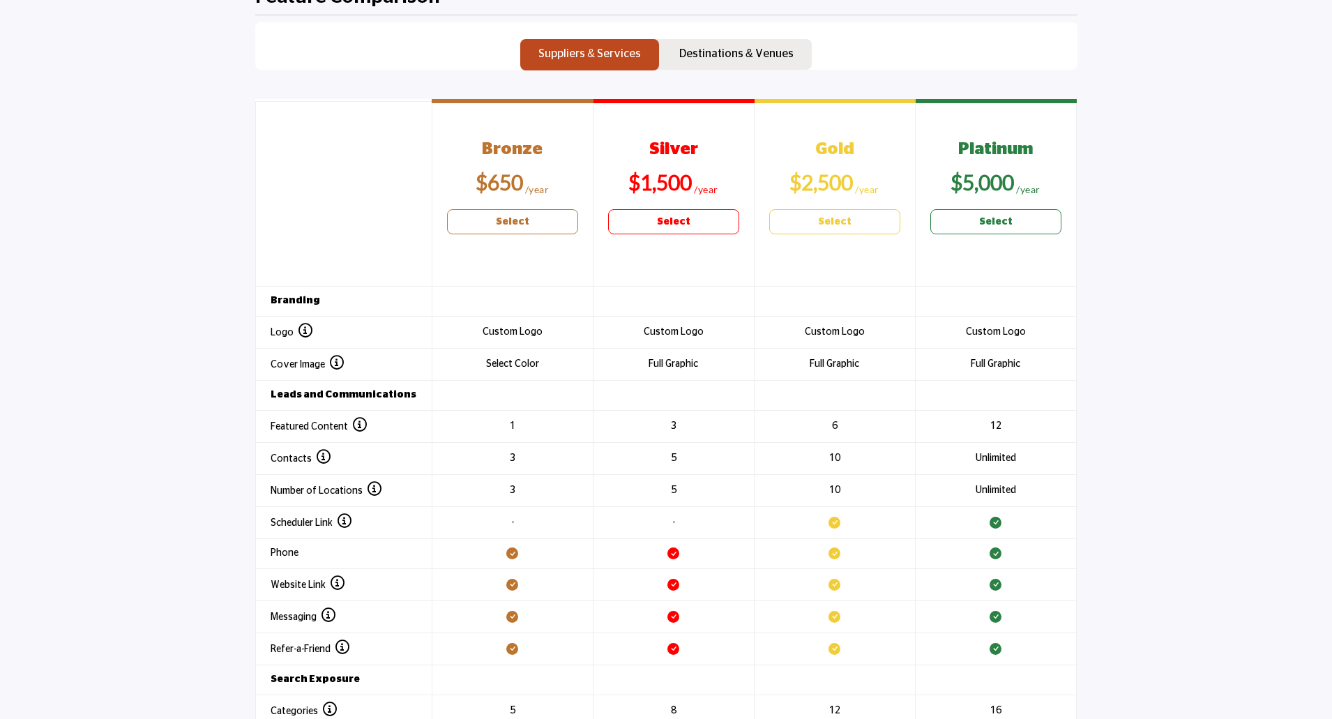
scroll to position [1464, 0]
